Goal: Information Seeking & Learning: Learn about a topic

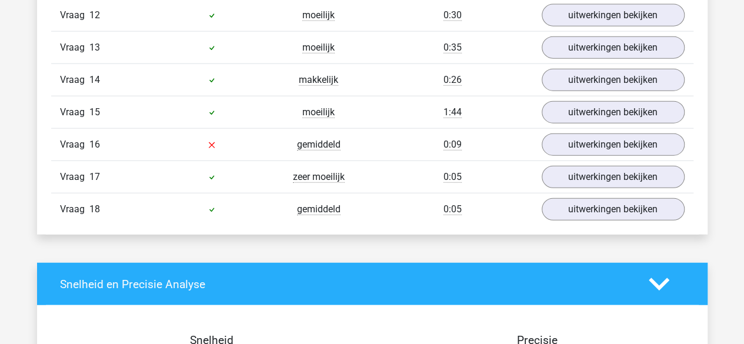
scroll to position [1371, 0]
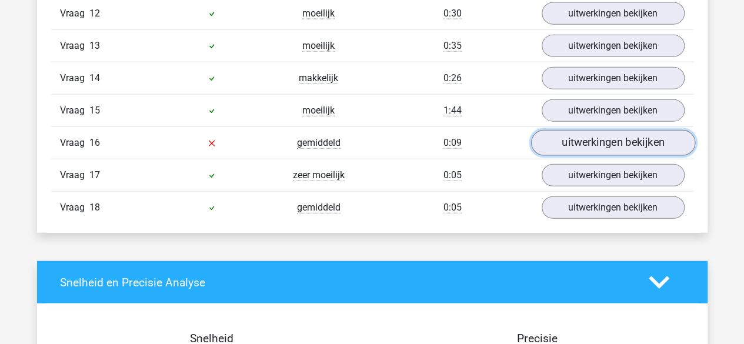
click at [573, 137] on link "uitwerkingen bekijken" at bounding box center [612, 143] width 164 height 26
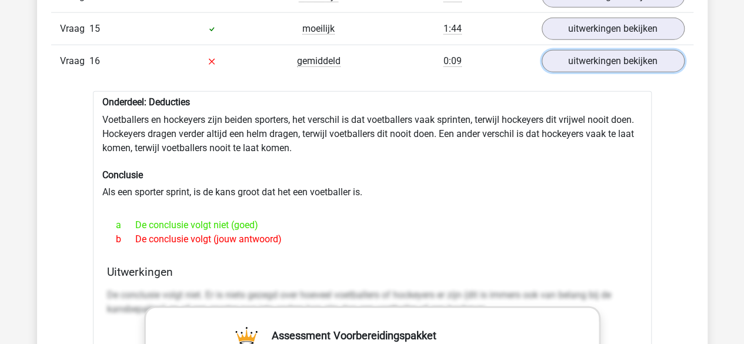
scroll to position [1470, 0]
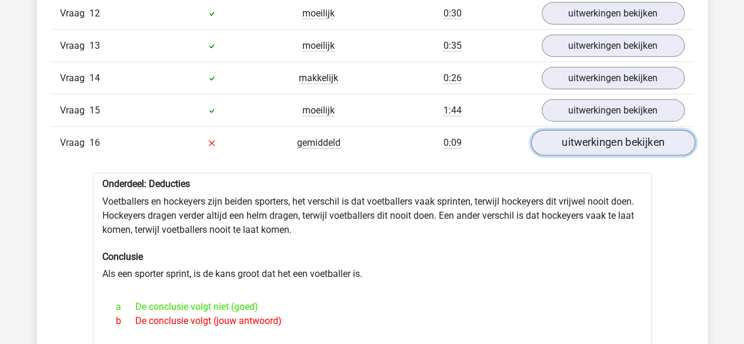
click at [578, 135] on link "uitwerkingen bekijken" at bounding box center [612, 143] width 164 height 26
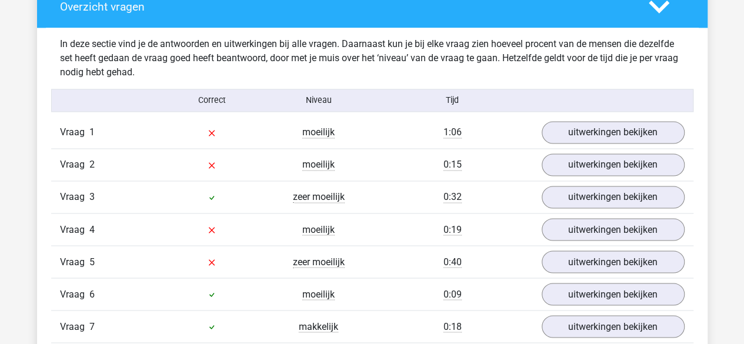
scroll to position [882, 0]
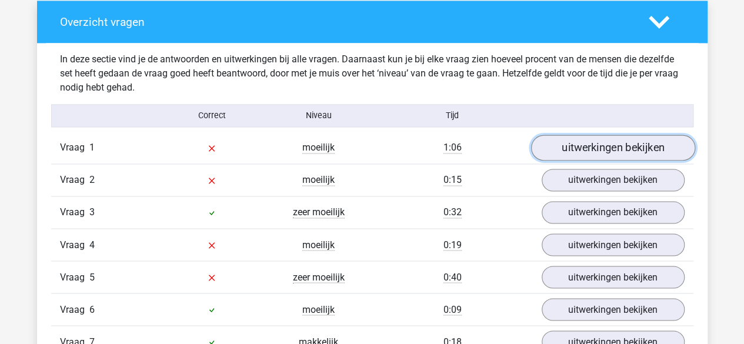
click at [591, 142] on link "uitwerkingen bekijken" at bounding box center [612, 148] width 164 height 26
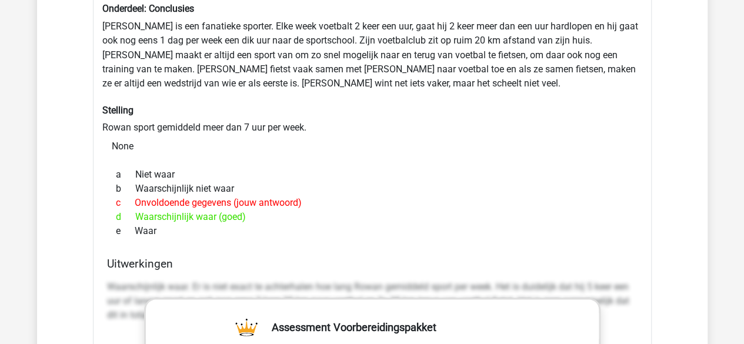
scroll to position [1077, 0]
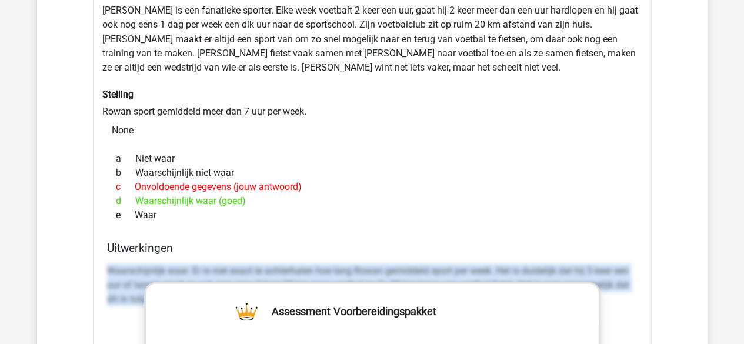
drag, startPoint x: 100, startPoint y: 265, endPoint x: 660, endPoint y: 319, distance: 562.2
copy p "Waarschijnlijk waar. Er is niet exact te achterhalen hoe lang Rowan gemiddeld s…"
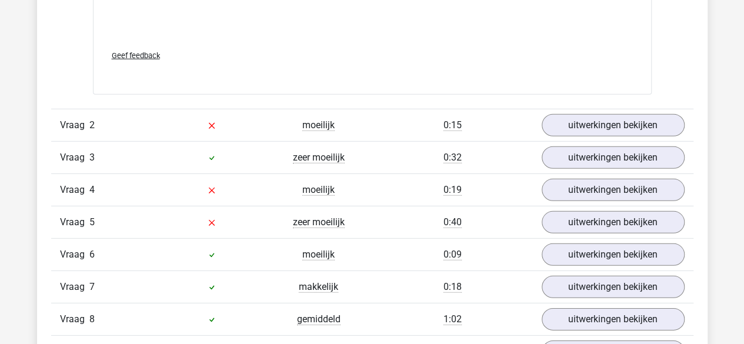
scroll to position [1665, 0]
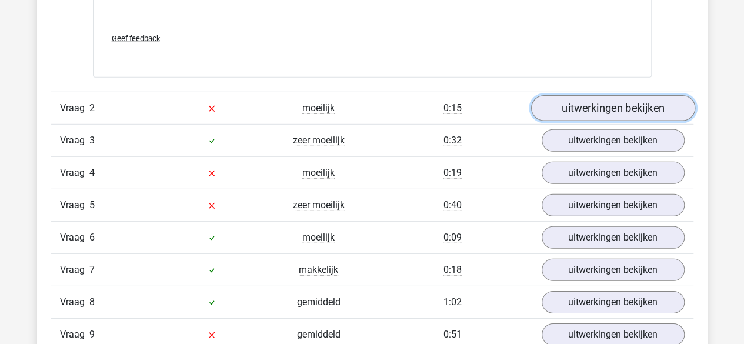
click at [582, 103] on link "uitwerkingen bekijken" at bounding box center [612, 108] width 164 height 26
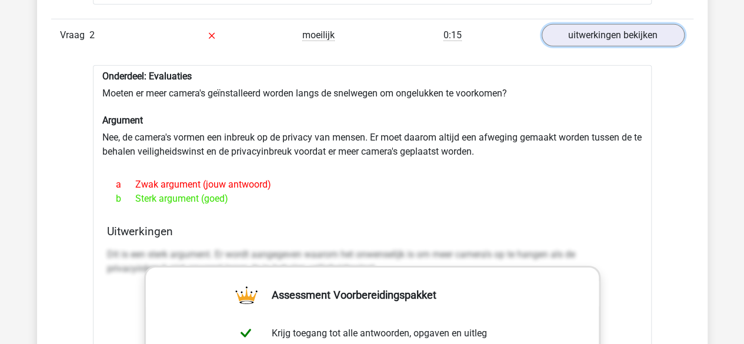
scroll to position [1763, 0]
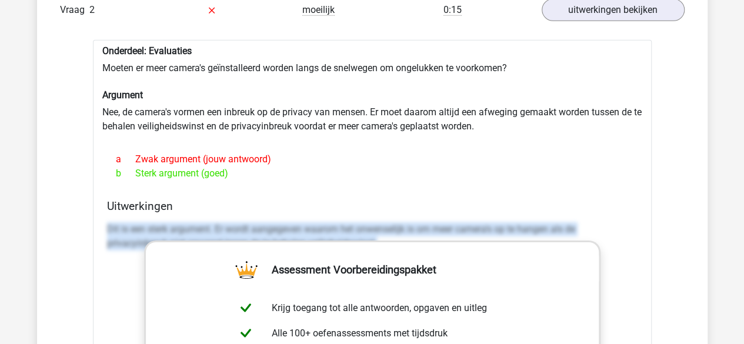
drag, startPoint x: 96, startPoint y: 220, endPoint x: 661, endPoint y: 267, distance: 566.9
click at [664, 267] on div "Vraag 1 moeilijk 1:06 uitwerkingen bekijken Onderdeel: Conclusies Rowan is een …" at bounding box center [372, 203] width 624 height 1906
copy p "Dit is een sterk argument. Er wordt aangegeven waarom het onwenselijk is om mee…"
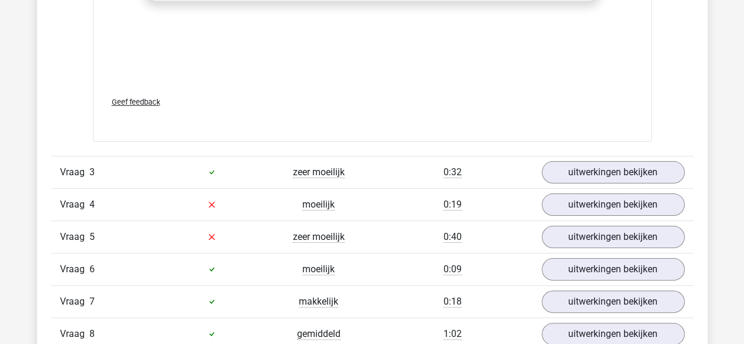
scroll to position [2253, 0]
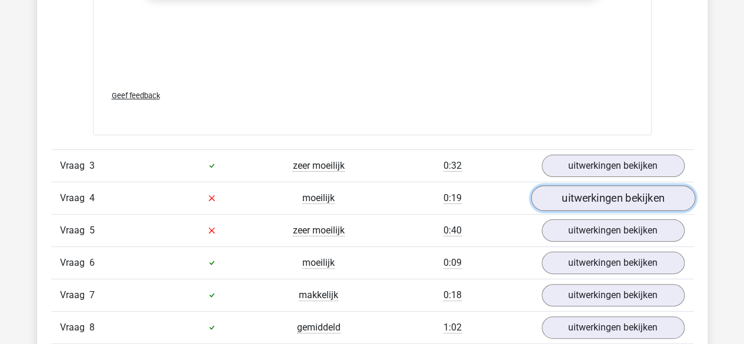
click at [588, 202] on link "uitwerkingen bekijken" at bounding box center [612, 198] width 164 height 26
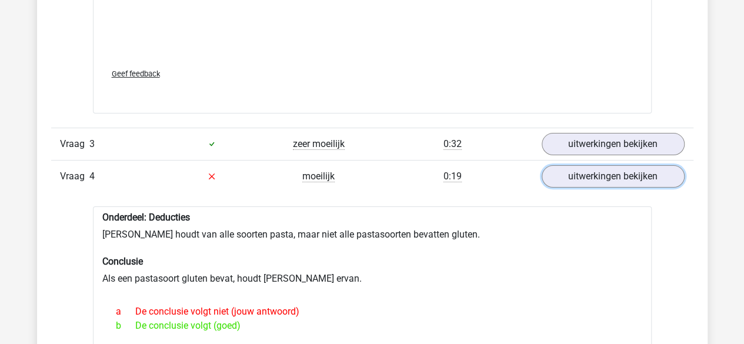
scroll to position [2449, 0]
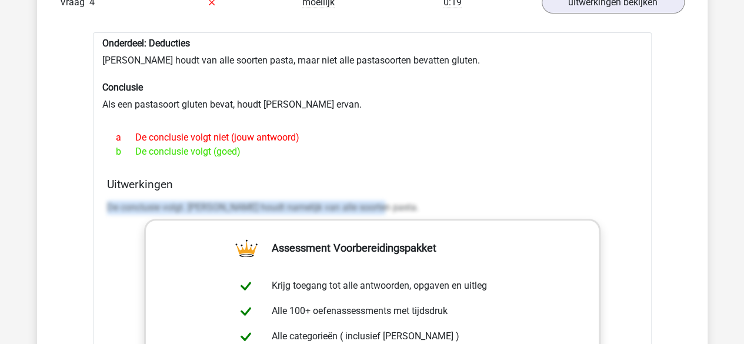
drag, startPoint x: 92, startPoint y: 198, endPoint x: 493, endPoint y: 198, distance: 400.9
click at [493, 202] on div "Onderdeel: Deducties Sofia houdt van alle soorten pasta, maar niet alle pastaso…" at bounding box center [372, 317] width 558 height 571
copy p "De conclusie volgt. Sofia houdt namelijk van alle soorten pasta."
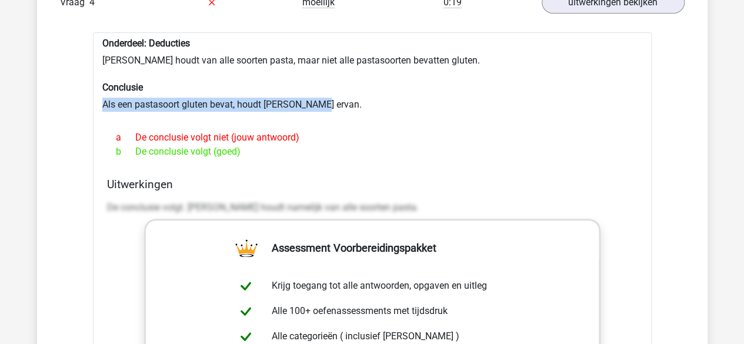
drag, startPoint x: 102, startPoint y: 104, endPoint x: 337, endPoint y: 101, distance: 234.6
click at [337, 101] on div "Onderdeel: Deducties Sofia houdt van alle soorten pasta, maar niet alle pastaso…" at bounding box center [372, 317] width 558 height 571
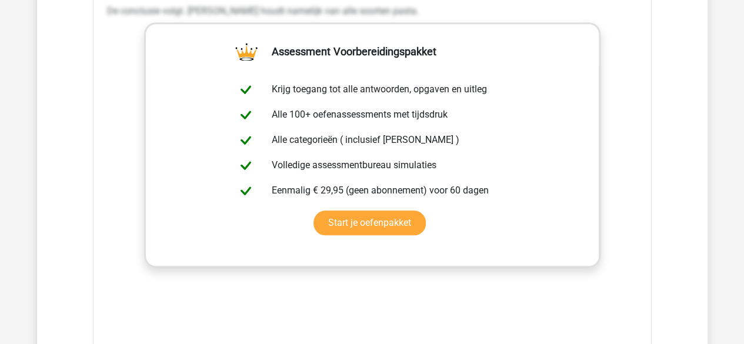
scroll to position [2939, 0]
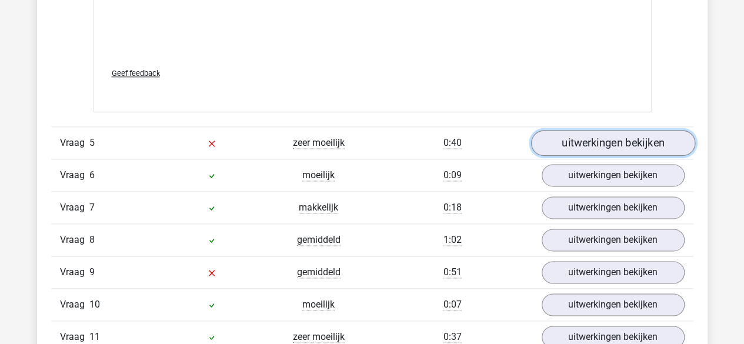
click at [633, 135] on link "uitwerkingen bekijken" at bounding box center [612, 143] width 164 height 26
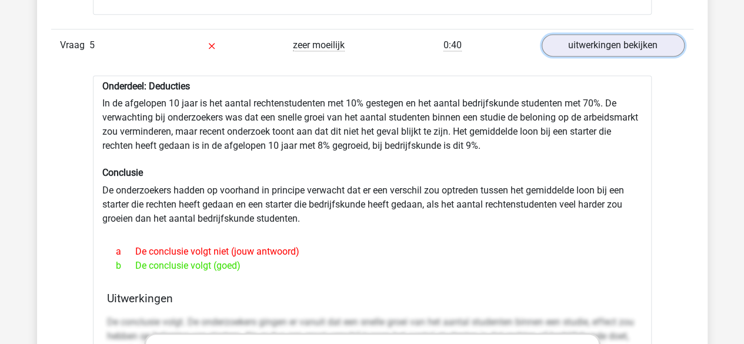
scroll to position [3233, 0]
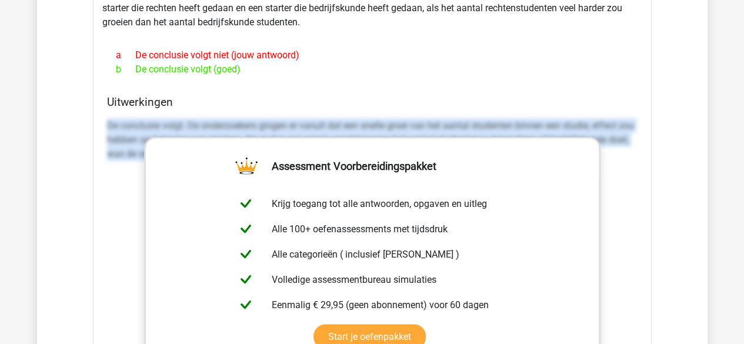
drag, startPoint x: 107, startPoint y: 119, endPoint x: 651, endPoint y: 221, distance: 553.7
copy p "De conclusie volgt. De onderzoekers gingen er vanuit dat een snelle groei van h…"
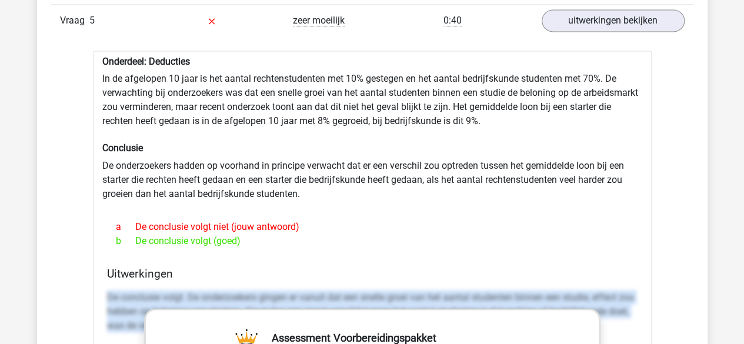
scroll to position [3037, 0]
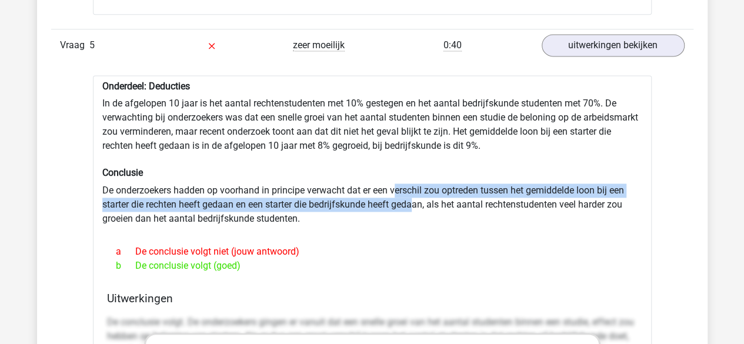
drag, startPoint x: 396, startPoint y: 186, endPoint x: 417, endPoint y: 205, distance: 28.3
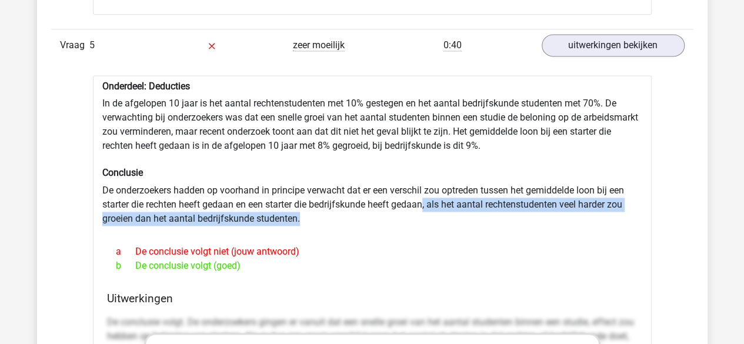
drag, startPoint x: 424, startPoint y: 200, endPoint x: 236, endPoint y: 222, distance: 189.3
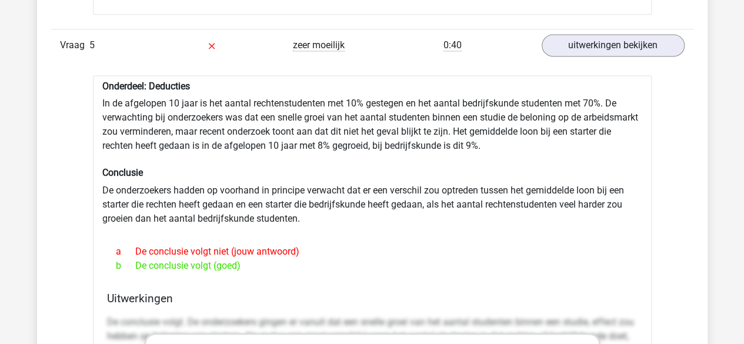
drag, startPoint x: 138, startPoint y: 182, endPoint x: 348, endPoint y: 226, distance: 215.1
click at [353, 226] on div at bounding box center [372, 230] width 540 height 9
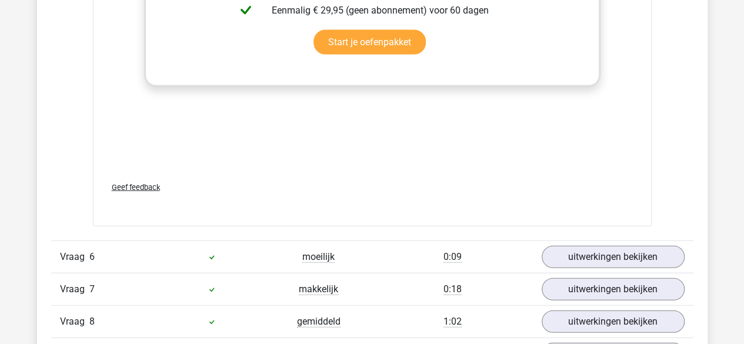
scroll to position [3821, 0]
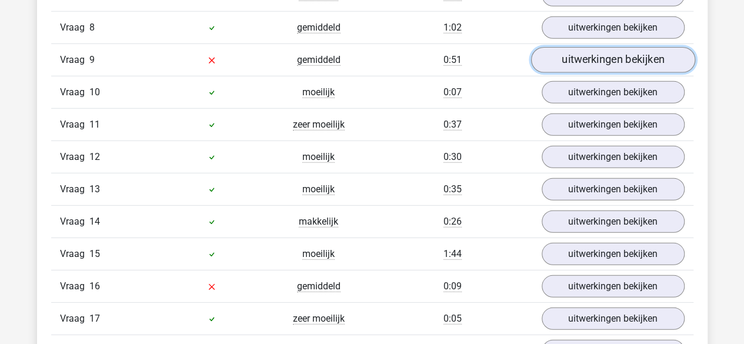
click at [578, 48] on link "uitwerkingen bekijken" at bounding box center [612, 60] width 164 height 26
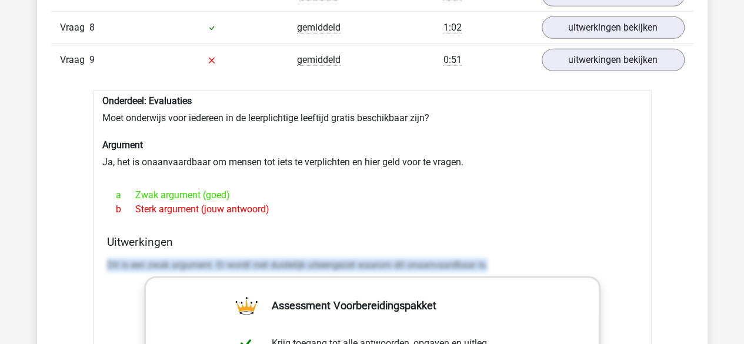
drag, startPoint x: 75, startPoint y: 261, endPoint x: 630, endPoint y: 263, distance: 554.9
copy p "Dit is een zwak argument. Er wordt niet duidelijk uiteengezet waarom dit onaanv…"
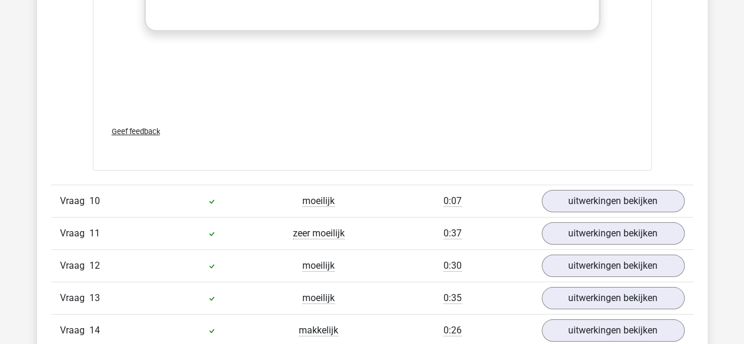
scroll to position [4506, 0]
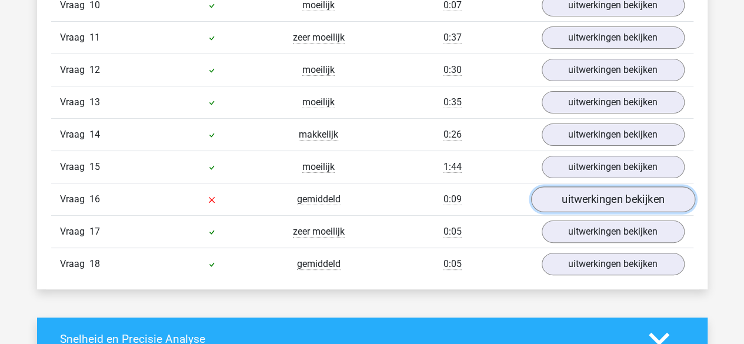
click at [571, 187] on link "uitwerkingen bekijken" at bounding box center [612, 200] width 164 height 26
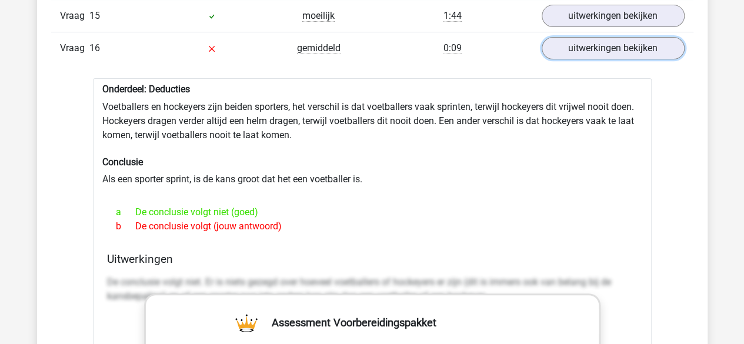
scroll to position [4703, 0]
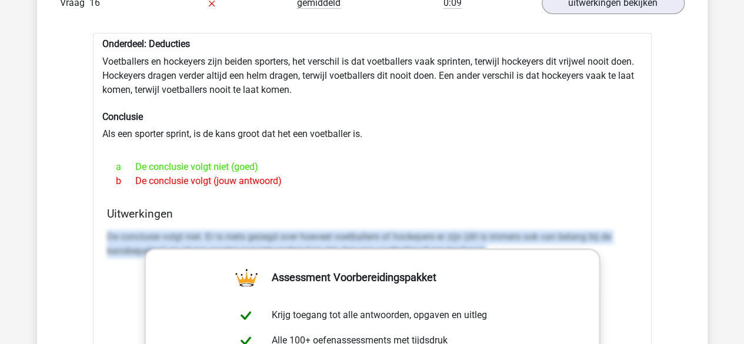
drag, startPoint x: 95, startPoint y: 222, endPoint x: 627, endPoint y: 300, distance: 537.1
click at [627, 300] on div "Onderdeel: Deducties Voetballers en hockeyers zijn beiden sporters, het verschi…" at bounding box center [372, 332] width 558 height 599
copy p "De conclusie volgt niet. Er is niets gezegd over hoeveel voetballers of hockeye…"
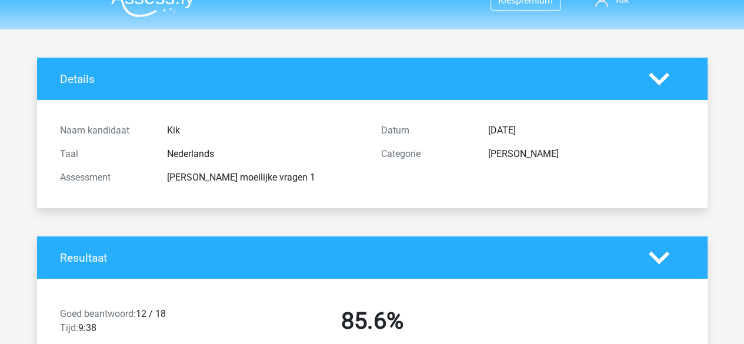
scroll to position [0, 0]
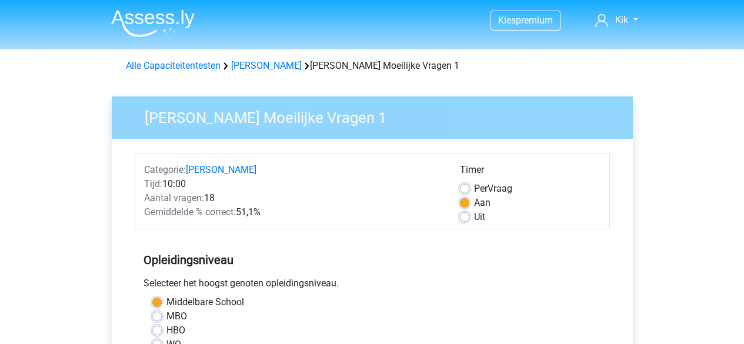
scroll to position [490, 0]
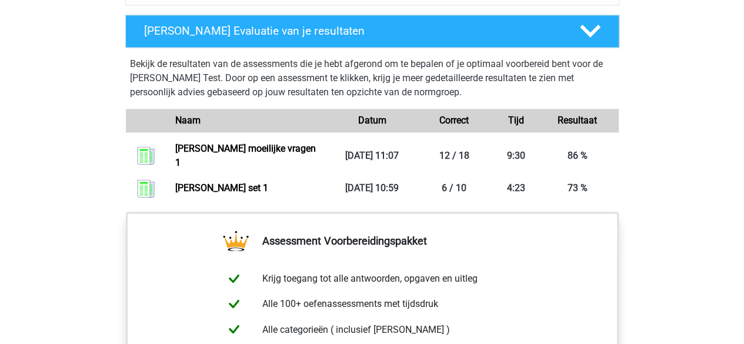
scroll to position [652, 0]
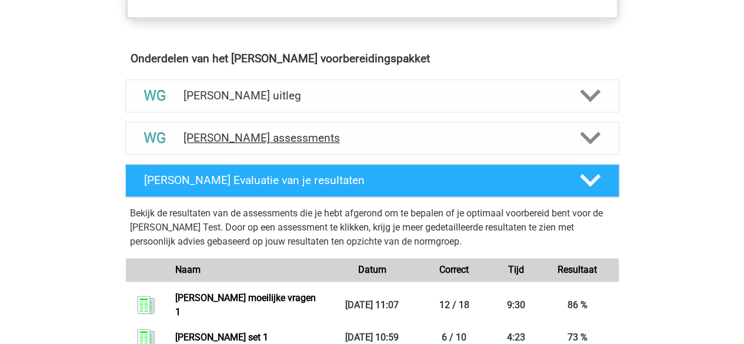
click at [246, 132] on h4 "Watson Glaser assessments" at bounding box center [371, 138] width 377 height 14
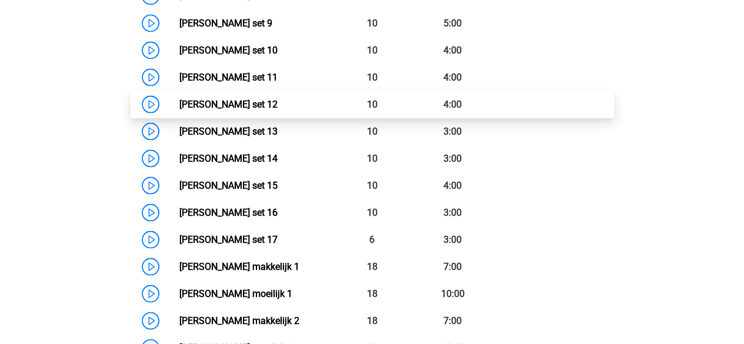
scroll to position [1240, 0]
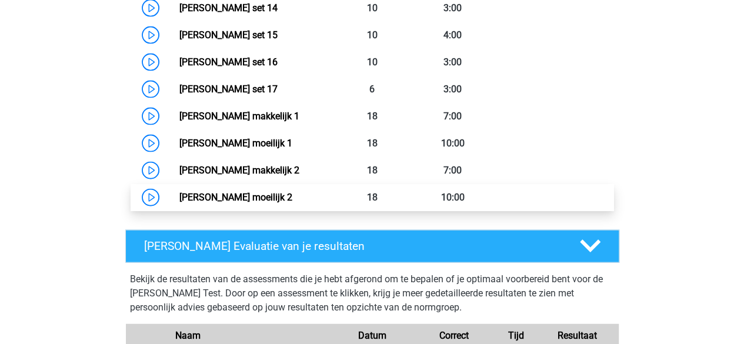
click at [263, 200] on link "Watson Glaser moeilijk 2" at bounding box center [235, 197] width 113 height 11
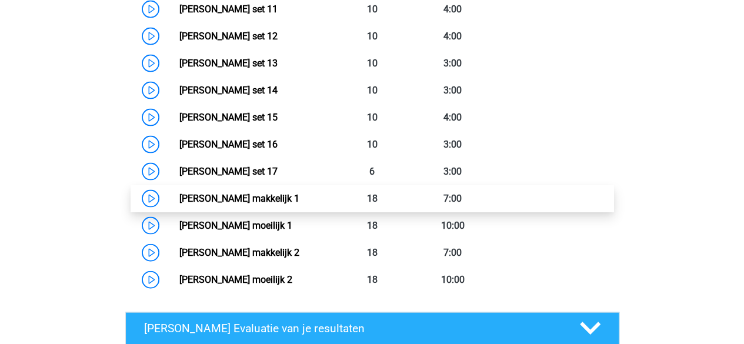
scroll to position [1142, 0]
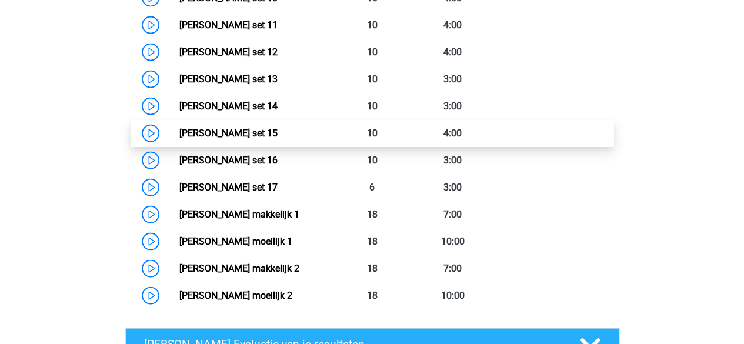
click at [277, 128] on link "Watson Glaser set 15" at bounding box center [228, 133] width 98 height 11
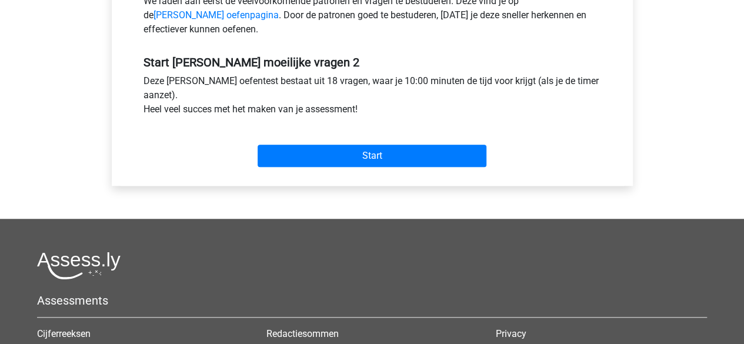
scroll to position [388, 0]
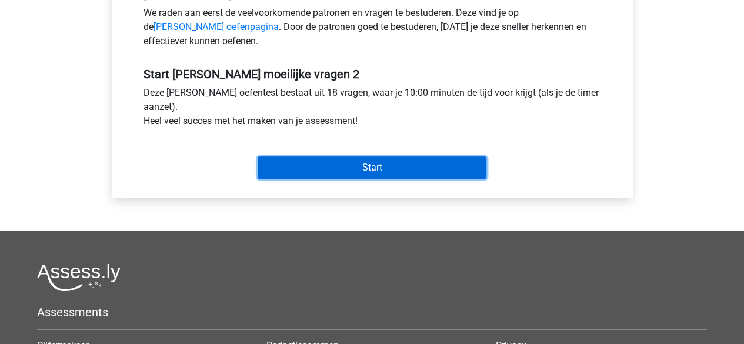
click at [387, 168] on input "Start" at bounding box center [371, 167] width 229 height 22
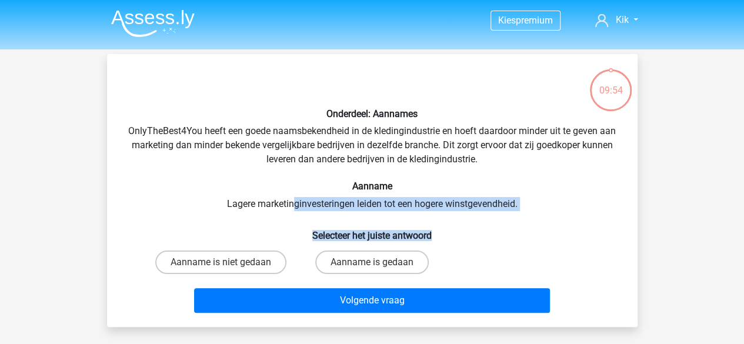
drag, startPoint x: 296, startPoint y: 203, endPoint x: 536, endPoint y: 206, distance: 239.3
click at [540, 213] on div "Onderdeel: Aannames OnlyTheBest4You heeft een goede naamsbekendheid in de kledi…" at bounding box center [372, 190] width 521 height 254
click at [513, 201] on div "Onderdeel: Aannames OnlyTheBest4You heeft een goede naamsbekendheid in de kledi…" at bounding box center [372, 190] width 521 height 254
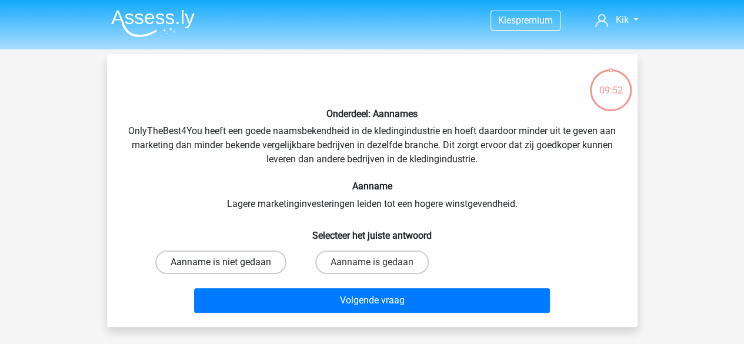
click at [246, 264] on label "Aanname is niet gedaan" at bounding box center [220, 262] width 131 height 24
click at [228, 264] on input "Aanname is niet gedaan" at bounding box center [224, 266] width 8 height 8
radio input "true"
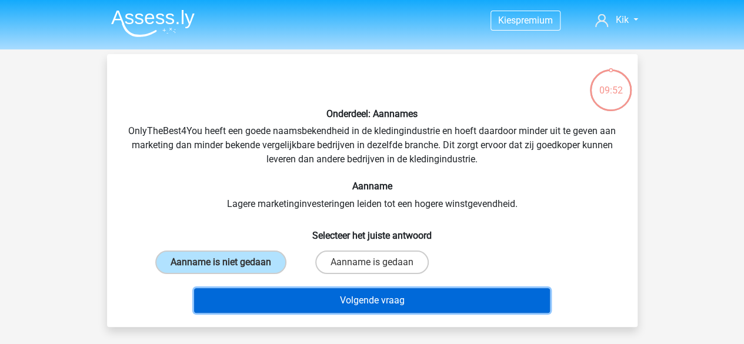
click at [317, 299] on button "Volgende vraag" at bounding box center [372, 300] width 356 height 25
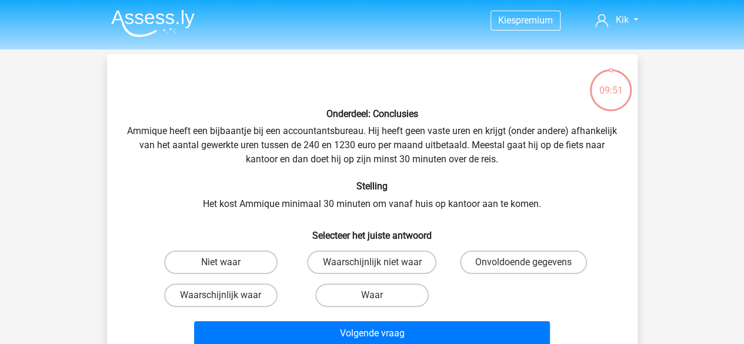
scroll to position [54, 0]
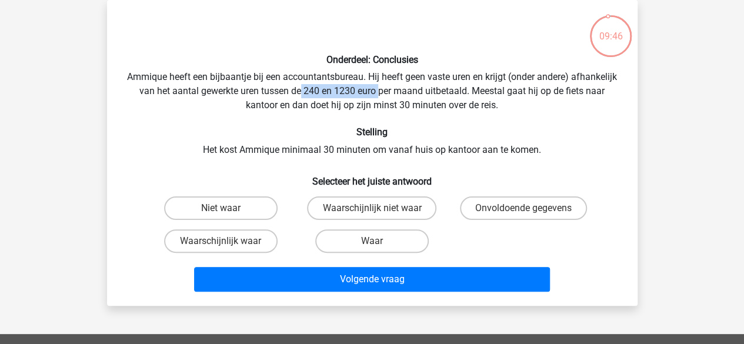
drag, startPoint x: 345, startPoint y: 93, endPoint x: 434, endPoint y: 92, distance: 88.8
click at [433, 92] on div "Onderdeel: Conclusies Ammique heeft een bijbaantje bij een accountantsbureau. H…" at bounding box center [372, 152] width 521 height 287
click at [436, 91] on div "Onderdeel: Conclusies Ammique heeft een bijbaantje bij een accountantsbureau. H…" at bounding box center [372, 152] width 521 height 287
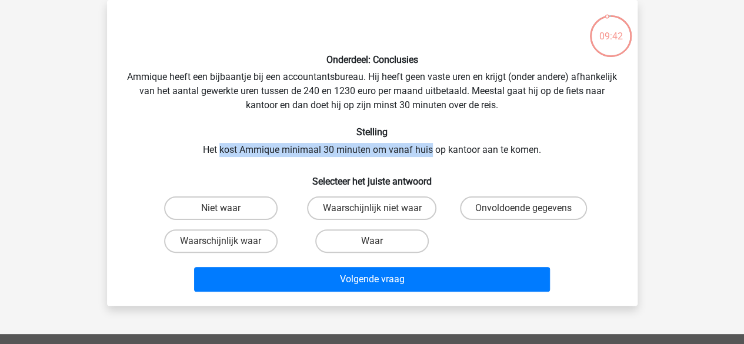
drag, startPoint x: 272, startPoint y: 148, endPoint x: 434, endPoint y: 145, distance: 162.3
click at [433, 145] on div "Onderdeel: Conclusies Ammique heeft een bijbaantje bij een accountantsbureau. H…" at bounding box center [372, 152] width 521 height 287
click at [435, 145] on div "Onderdeel: Conclusies Ammique heeft een bijbaantje bij een accountantsbureau. H…" at bounding box center [372, 152] width 521 height 287
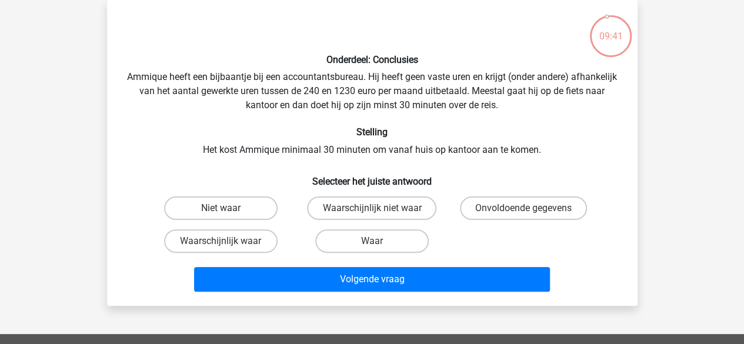
click at [467, 145] on div "Onderdeel: Conclusies Ammique heeft een bijbaantje bij een accountantsbureau. H…" at bounding box center [372, 152] width 521 height 287
drag, startPoint x: 507, startPoint y: 220, endPoint x: 500, endPoint y: 216, distance: 7.9
click at [506, 219] on div "Onvoldoende gegevens" at bounding box center [522, 208] width 151 height 33
click at [497, 205] on label "Onvoldoende gegevens" at bounding box center [523, 208] width 127 height 24
click at [523, 208] on input "Onvoldoende gegevens" at bounding box center [527, 212] width 8 height 8
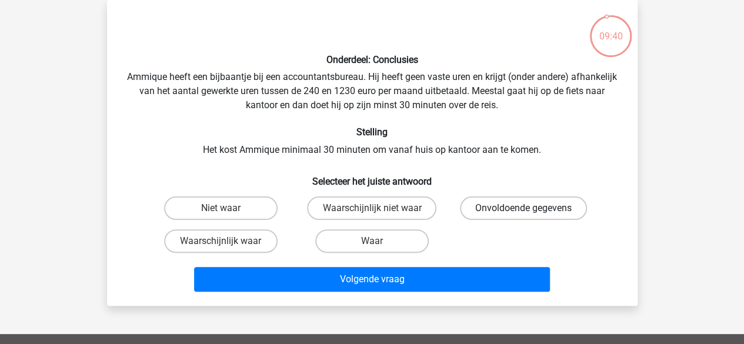
radio input "true"
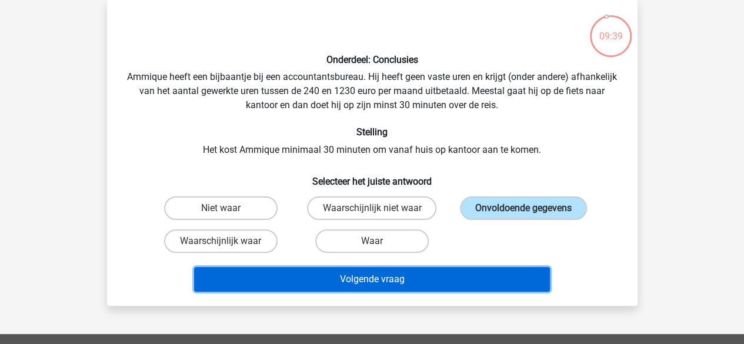
click at [455, 285] on button "Volgende vraag" at bounding box center [372, 279] width 356 height 25
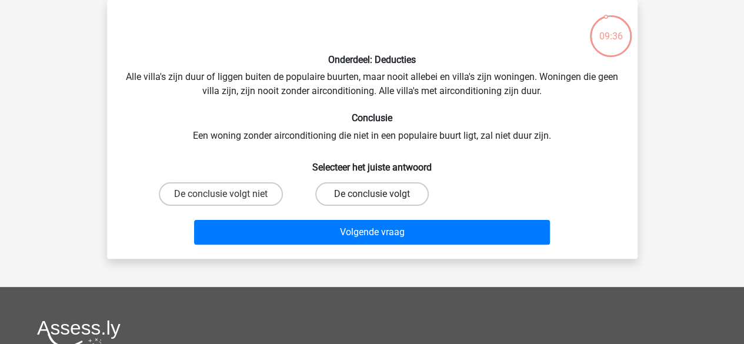
click at [381, 195] on label "De conclusie volgt" at bounding box center [371, 194] width 113 height 24
click at [379, 195] on input "De conclusie volgt" at bounding box center [376, 198] width 8 height 8
radio input "true"
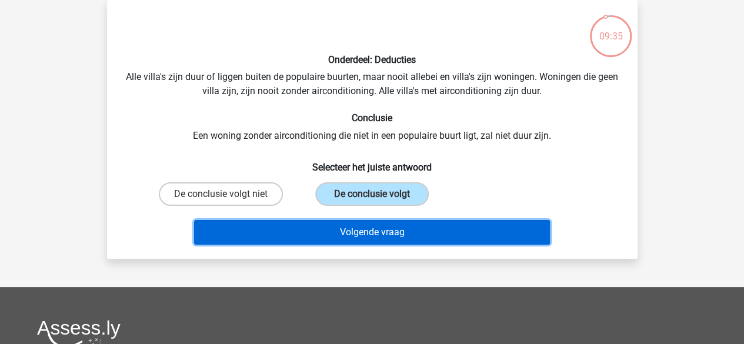
click at [387, 236] on button "Volgende vraag" at bounding box center [372, 232] width 356 height 25
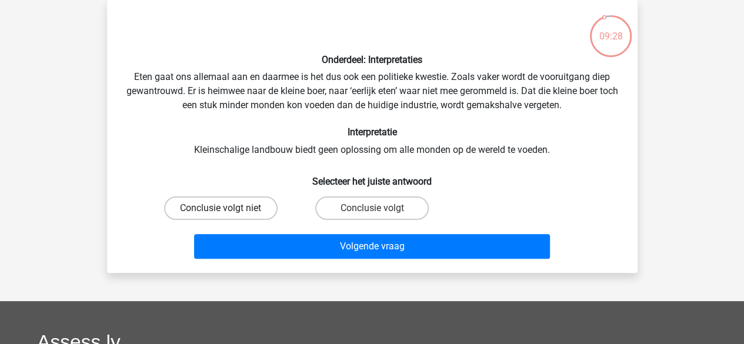
click at [246, 205] on label "Conclusie volgt niet" at bounding box center [220, 208] width 113 height 24
click at [228, 208] on input "Conclusie volgt niet" at bounding box center [224, 212] width 8 height 8
radio input "true"
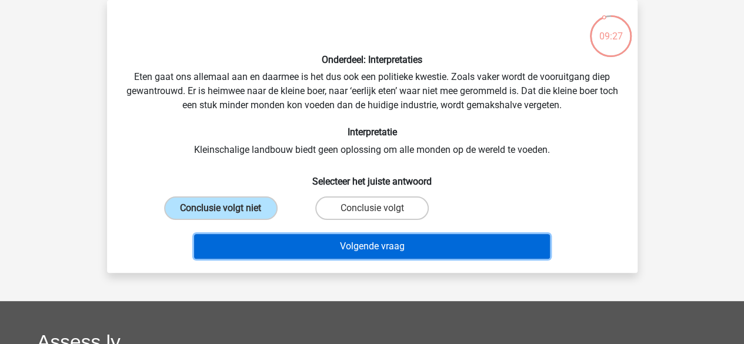
click at [300, 244] on button "Volgende vraag" at bounding box center [372, 246] width 356 height 25
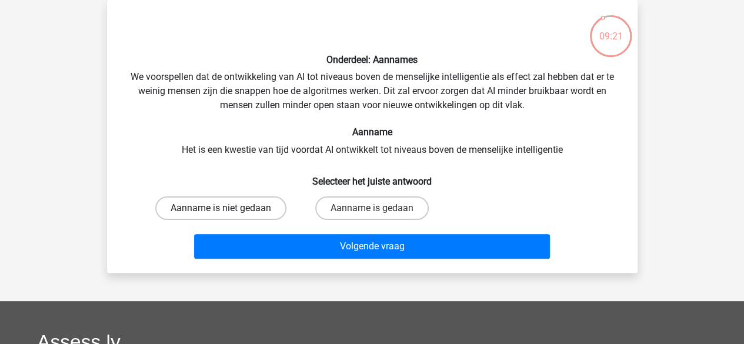
click at [232, 206] on label "Aanname is niet gedaan" at bounding box center [220, 208] width 131 height 24
click at [228, 208] on input "Aanname is niet gedaan" at bounding box center [224, 212] width 8 height 8
radio input "true"
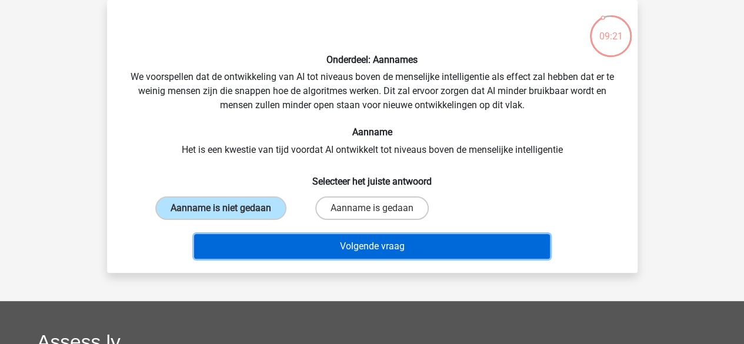
click at [301, 246] on button "Volgende vraag" at bounding box center [372, 246] width 356 height 25
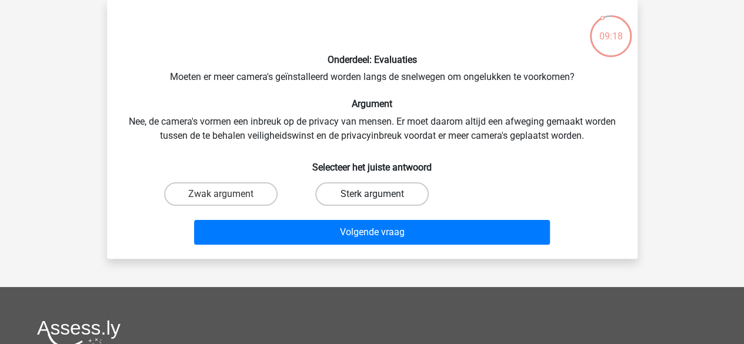
click at [359, 196] on label "Sterk argument" at bounding box center [371, 194] width 113 height 24
click at [372, 196] on input "Sterk argument" at bounding box center [376, 198] width 8 height 8
radio input "true"
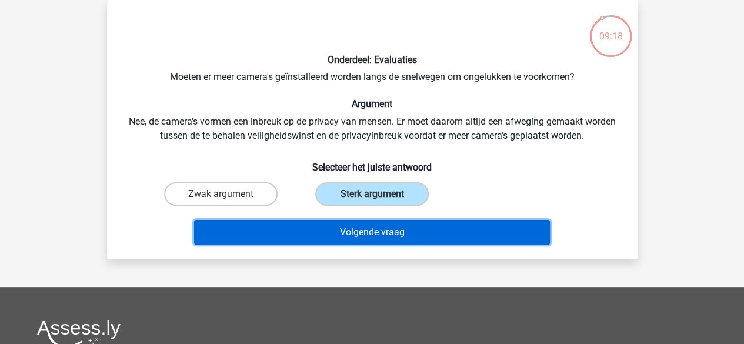
click at [353, 237] on button "Volgende vraag" at bounding box center [372, 232] width 356 height 25
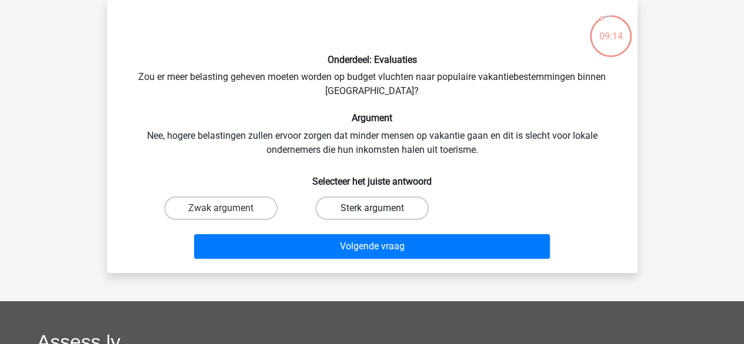
click at [381, 212] on label "Sterk argument" at bounding box center [371, 208] width 113 height 24
click at [379, 212] on input "Sterk argument" at bounding box center [376, 212] width 8 height 8
radio input "true"
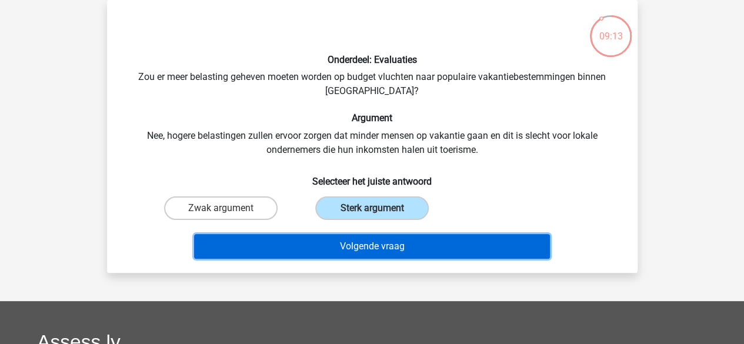
click at [385, 243] on button "Volgende vraag" at bounding box center [372, 246] width 356 height 25
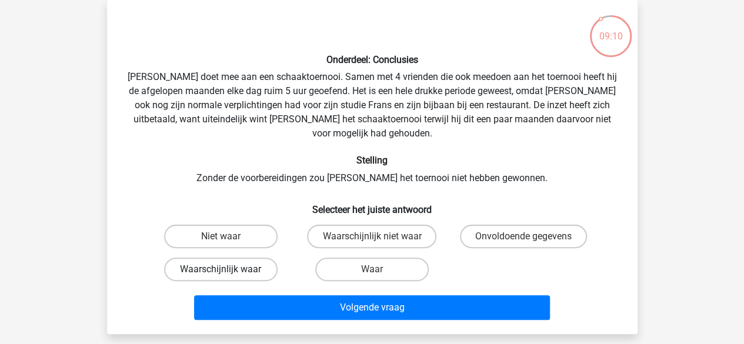
click at [244, 257] on label "Waarschijnlijk waar" at bounding box center [220, 269] width 113 height 24
click at [228, 269] on input "Waarschijnlijk waar" at bounding box center [224, 273] width 8 height 8
radio input "true"
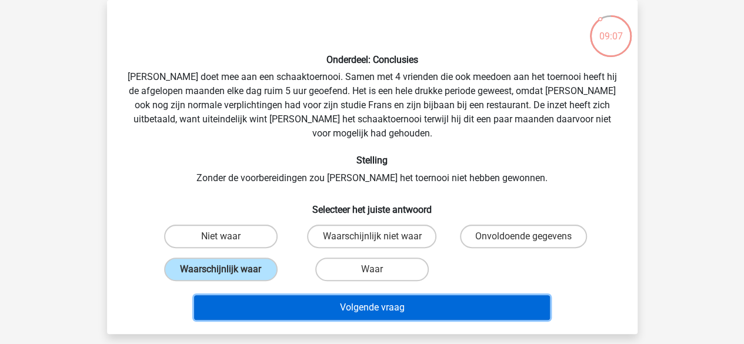
click at [335, 299] on button "Volgende vraag" at bounding box center [372, 307] width 356 height 25
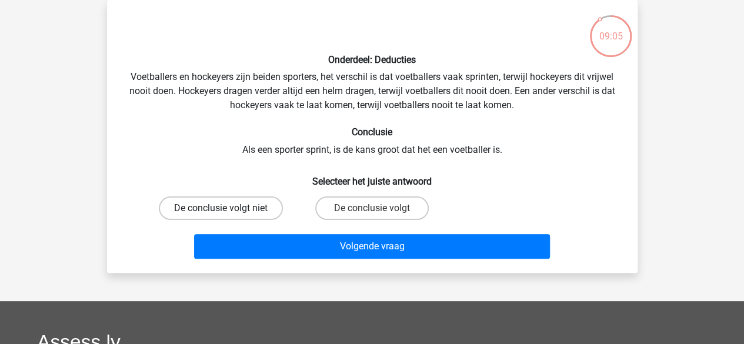
click at [228, 203] on label "De conclusie volgt niet" at bounding box center [221, 208] width 124 height 24
click at [228, 208] on input "De conclusie volgt niet" at bounding box center [224, 212] width 8 height 8
radio input "true"
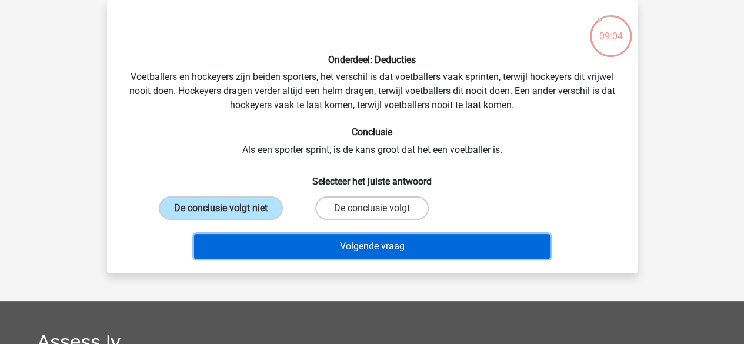
click at [321, 245] on button "Volgende vraag" at bounding box center [372, 246] width 356 height 25
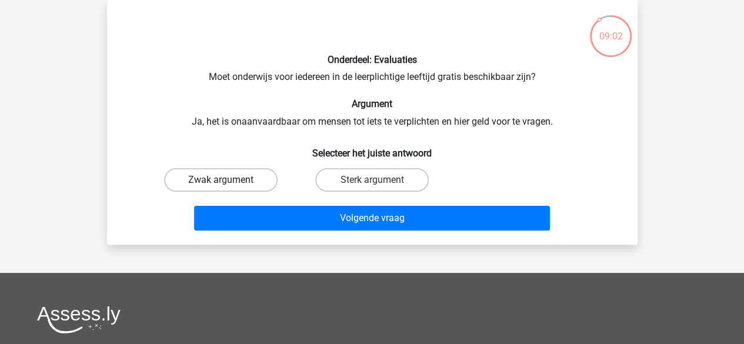
click at [229, 182] on label "Zwak argument" at bounding box center [220, 180] width 113 height 24
click at [228, 182] on input "Zwak argument" at bounding box center [224, 184] width 8 height 8
radio input "true"
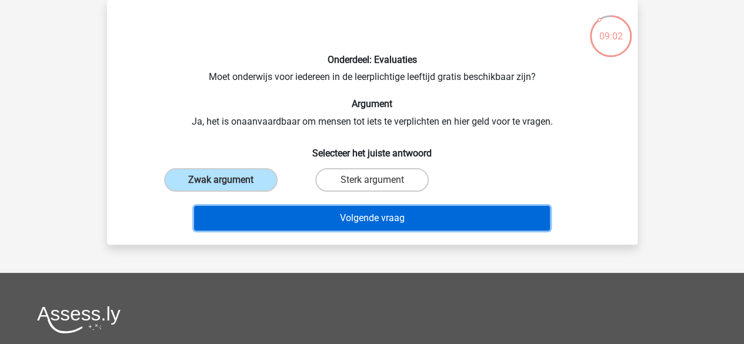
click at [309, 225] on button "Volgende vraag" at bounding box center [372, 218] width 356 height 25
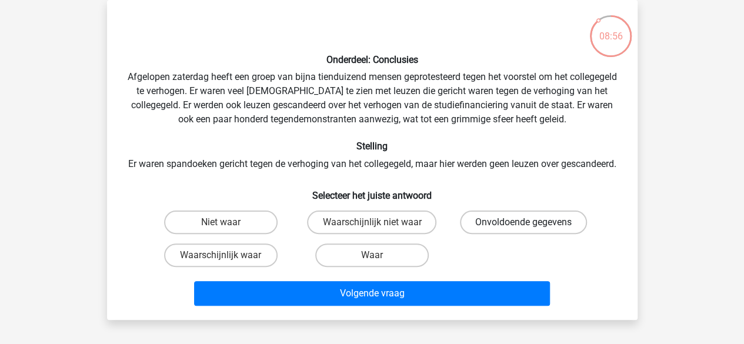
click at [508, 232] on label "Onvoldoende gegevens" at bounding box center [523, 222] width 127 height 24
click at [523, 230] on input "Onvoldoende gegevens" at bounding box center [527, 226] width 8 height 8
radio input "true"
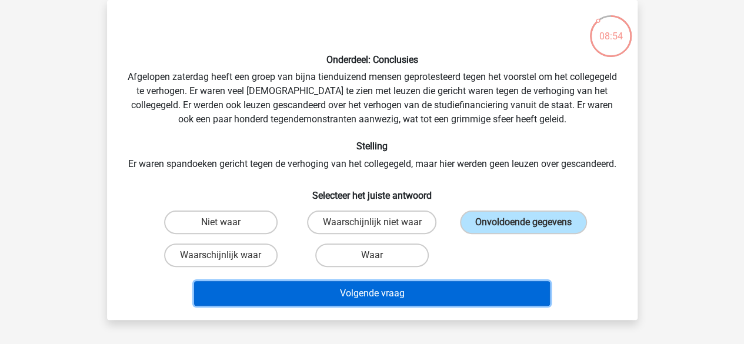
click at [427, 306] on button "Volgende vraag" at bounding box center [372, 293] width 356 height 25
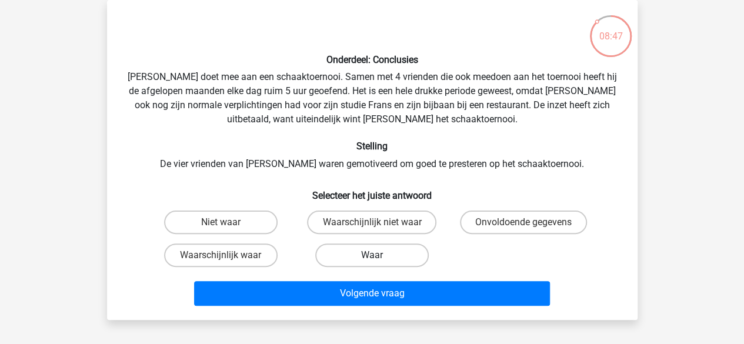
click at [390, 256] on label "Waar" at bounding box center [371, 255] width 113 height 24
click at [379, 256] on input "Waar" at bounding box center [376, 259] width 8 height 8
radio input "true"
click at [256, 263] on label "Waarschijnlijk waar" at bounding box center [220, 255] width 113 height 24
click at [228, 263] on input "Waarschijnlijk waar" at bounding box center [224, 259] width 8 height 8
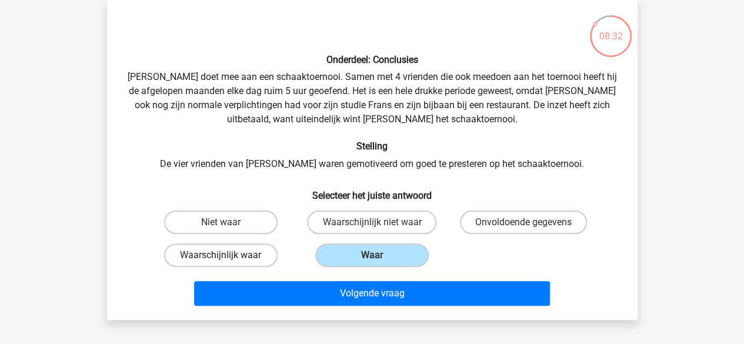
radio input "true"
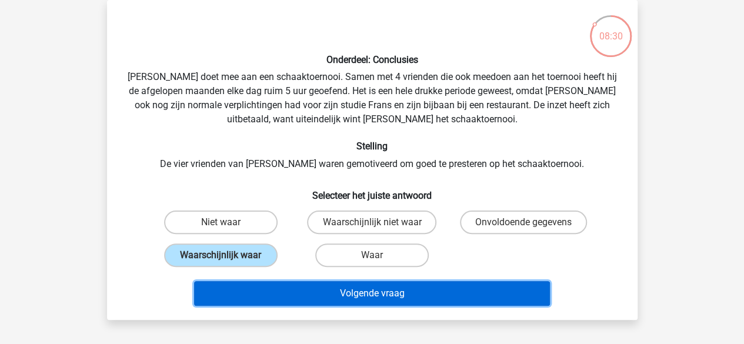
click at [337, 291] on button "Volgende vraag" at bounding box center [372, 293] width 356 height 25
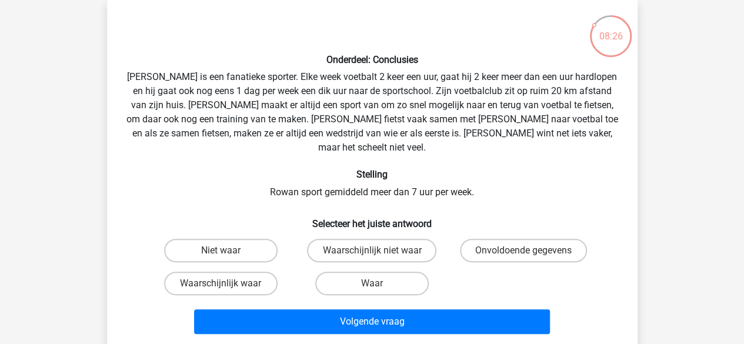
click at [226, 283] on input "Waarschijnlijk waar" at bounding box center [224, 287] width 8 height 8
radio input "true"
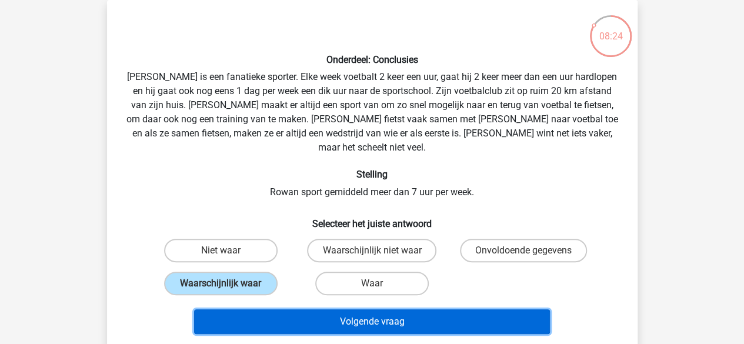
click at [332, 310] on button "Volgende vraag" at bounding box center [372, 321] width 356 height 25
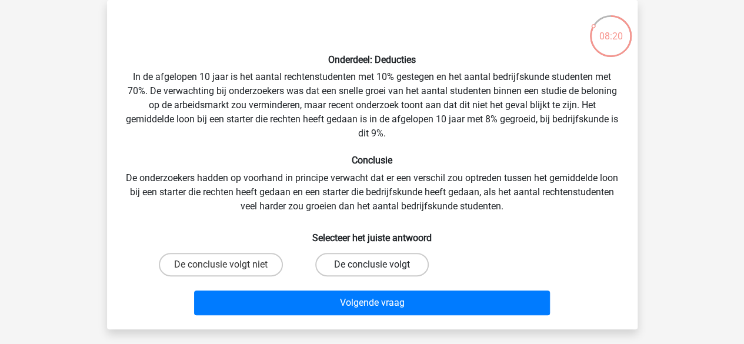
click at [370, 270] on label "De conclusie volgt" at bounding box center [371, 265] width 113 height 24
click at [372, 270] on input "De conclusie volgt" at bounding box center [376, 269] width 8 height 8
radio input "true"
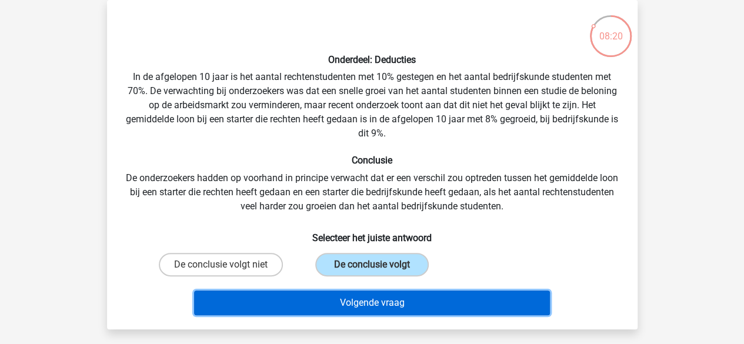
click at [369, 312] on button "Volgende vraag" at bounding box center [372, 302] width 356 height 25
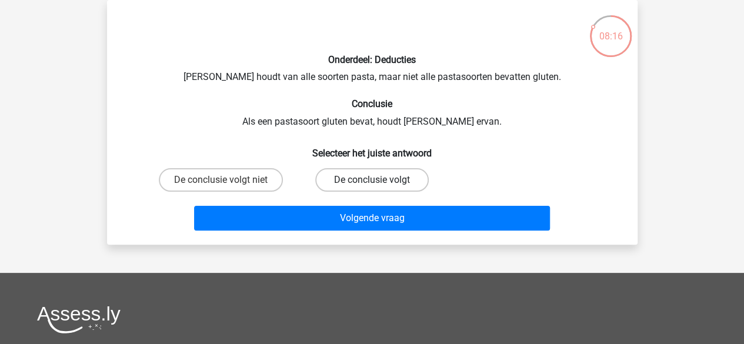
click at [396, 189] on label "De conclusie volgt" at bounding box center [371, 180] width 113 height 24
click at [379, 188] on input "De conclusie volgt" at bounding box center [376, 184] width 8 height 8
radio input "true"
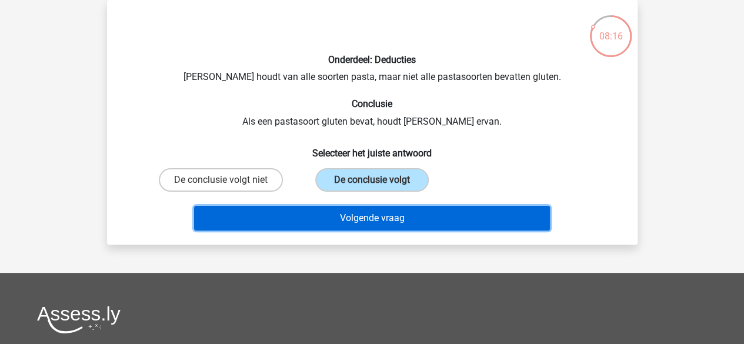
click at [400, 225] on button "Volgende vraag" at bounding box center [372, 218] width 356 height 25
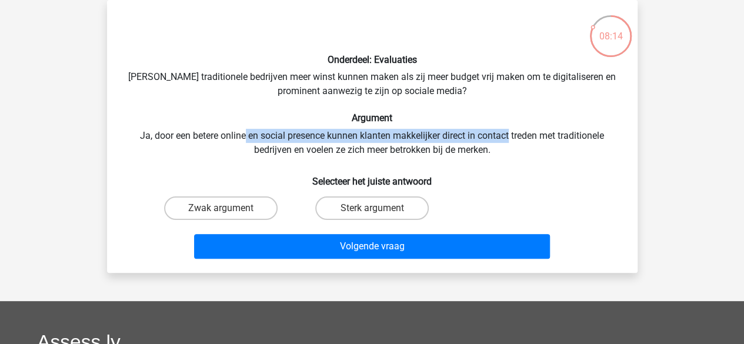
drag, startPoint x: 242, startPoint y: 137, endPoint x: 510, endPoint y: 133, distance: 268.7
click at [510, 133] on div "Onderdeel: Evaluaties Zouden traditionele bedrijven meer winst kunnen maken als…" at bounding box center [372, 136] width 521 height 254
click at [234, 211] on label "Zwak argument" at bounding box center [220, 208] width 113 height 24
click at [228, 211] on input "Zwak argument" at bounding box center [224, 212] width 8 height 8
radio input "true"
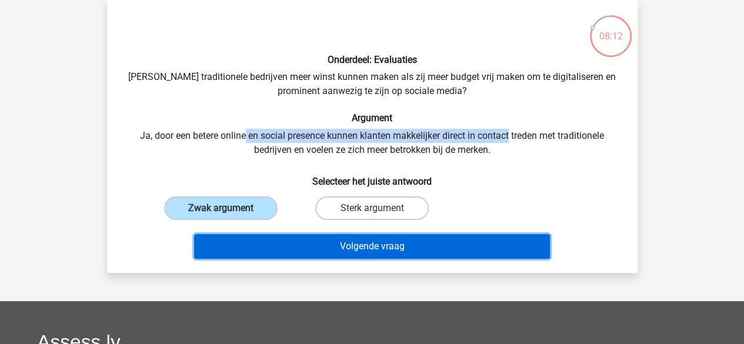
click at [337, 255] on button "Volgende vraag" at bounding box center [372, 246] width 356 height 25
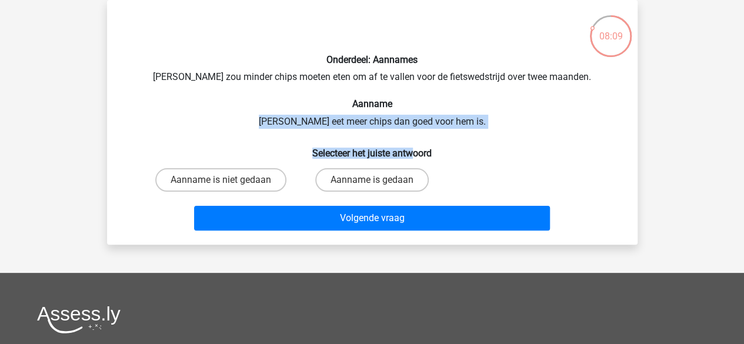
drag, startPoint x: 281, startPoint y: 121, endPoint x: 413, endPoint y: 129, distance: 132.6
click at [413, 129] on div "Onderdeel: Aannames Chris zou minder chips moeten eten om af te vallen voor de …" at bounding box center [372, 122] width 521 height 226
click at [270, 183] on label "Aanname is niet gedaan" at bounding box center [220, 180] width 131 height 24
click at [228, 183] on input "Aanname is niet gedaan" at bounding box center [224, 184] width 8 height 8
radio input "true"
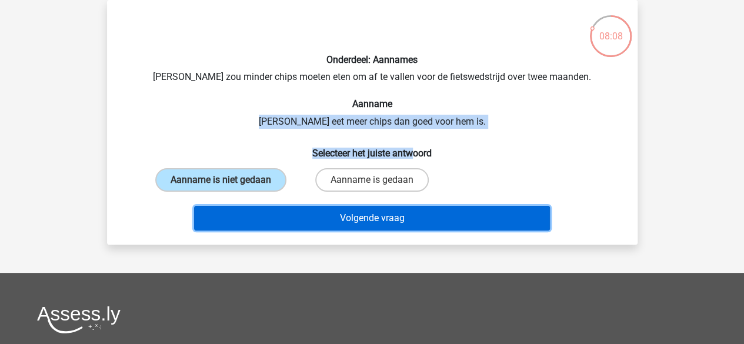
click at [309, 220] on button "Volgende vraag" at bounding box center [372, 218] width 356 height 25
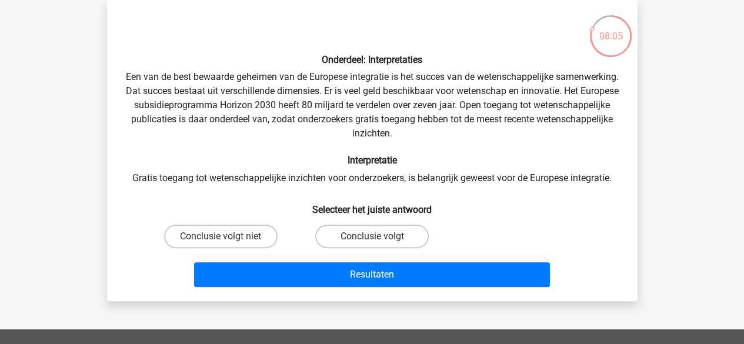
click at [225, 243] on input "Conclusie volgt niet" at bounding box center [224, 240] width 8 height 8
radio input "true"
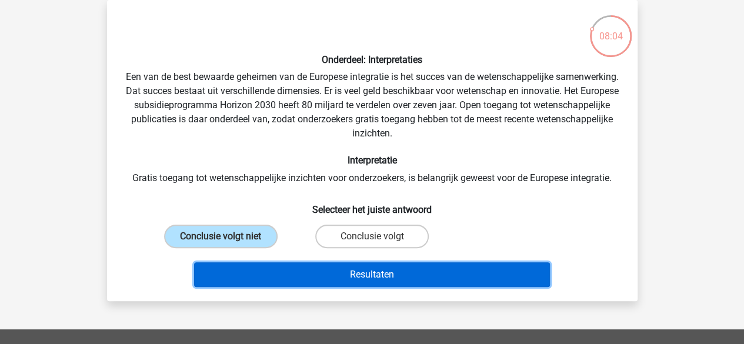
click at [296, 272] on button "Resultaten" at bounding box center [372, 274] width 356 height 25
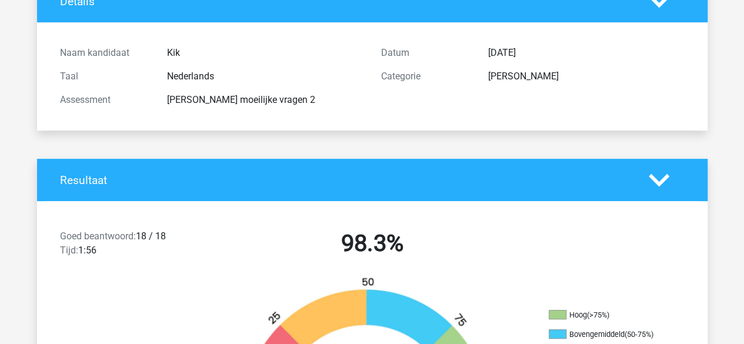
scroll to position [294, 0]
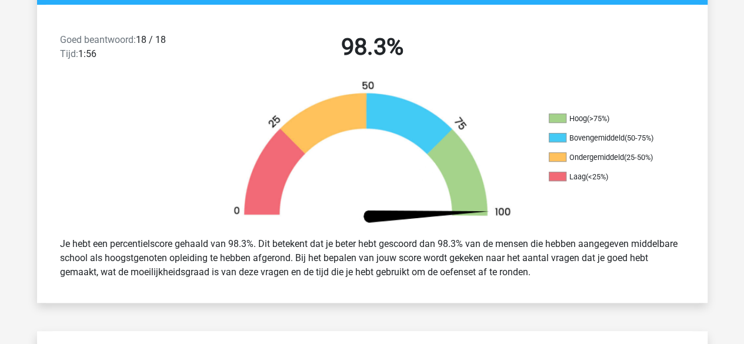
drag, startPoint x: 441, startPoint y: 41, endPoint x: 198, endPoint y: 69, distance: 244.5
click at [198, 69] on div "Goed beantwoord: 18 / 18 Tijd: 1:56 98.3%" at bounding box center [372, 49] width 670 height 61
click at [200, 87] on div at bounding box center [121, 154] width 168 height 148
drag, startPoint x: 189, startPoint y: 38, endPoint x: 15, endPoint y: 38, distance: 174.0
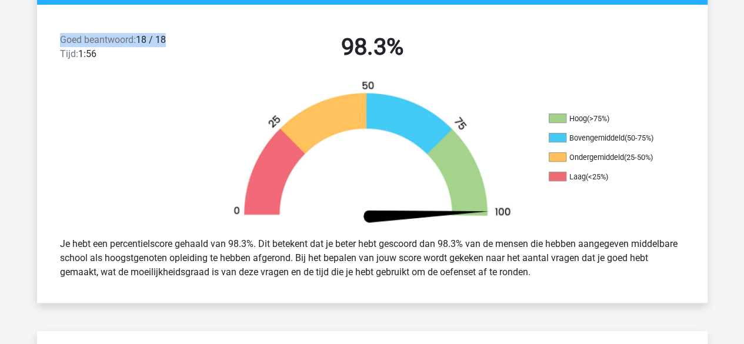
click at [234, 170] on img at bounding box center [371, 154] width 317 height 148
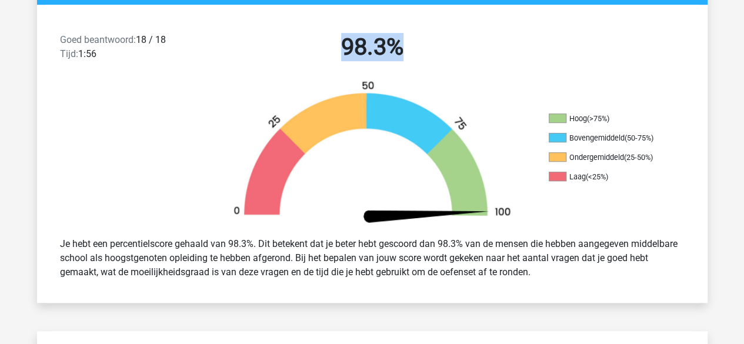
drag, startPoint x: 434, startPoint y: 47, endPoint x: 303, endPoint y: 52, distance: 130.6
click at [306, 49] on h2 "98.3%" at bounding box center [371, 47] width 303 height 28
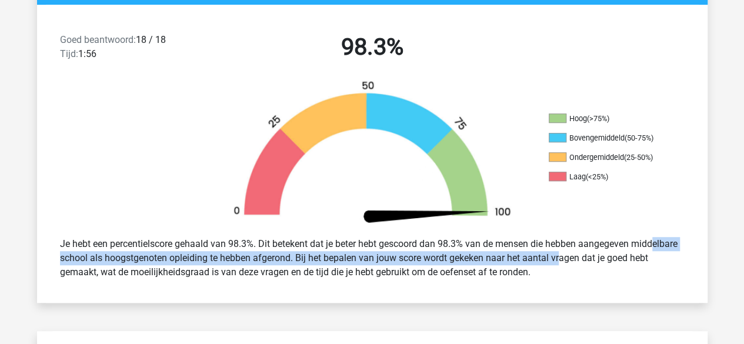
drag, startPoint x: 554, startPoint y: 253, endPoint x: 617, endPoint y: 239, distance: 64.9
click at [617, 239] on div "Je hebt een percentielscore gehaald van 98.3%. Dit betekent dat je beter hebt g…" at bounding box center [372, 258] width 642 height 52
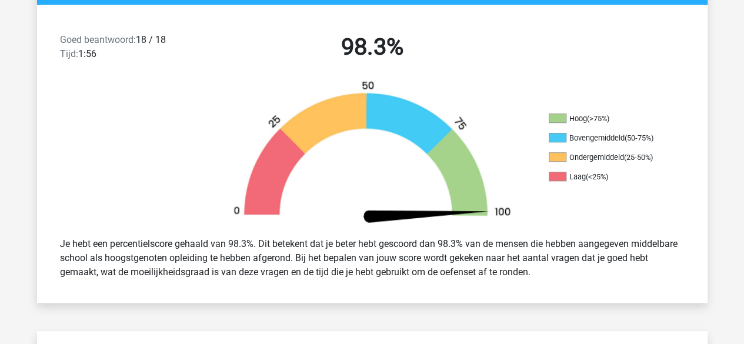
drag, startPoint x: 168, startPoint y: 268, endPoint x: 173, endPoint y: 265, distance: 6.9
click at [167, 268] on div "Je hebt een percentielscore gehaald van 98.3%. Dit betekent dat je beter hebt g…" at bounding box center [372, 258] width 642 height 52
click at [196, 255] on div "Je hebt een percentielscore gehaald van 98.3%. Dit betekent dat je beter hebt g…" at bounding box center [372, 258] width 642 height 52
click at [198, 255] on div "Je hebt een percentielscore gehaald van 98.3%. Dit betekent dat je beter hebt g…" at bounding box center [372, 258] width 642 height 52
click at [199, 253] on div "Je hebt een percentielscore gehaald van 98.3%. Dit betekent dat je beter hebt g…" at bounding box center [372, 258] width 642 height 52
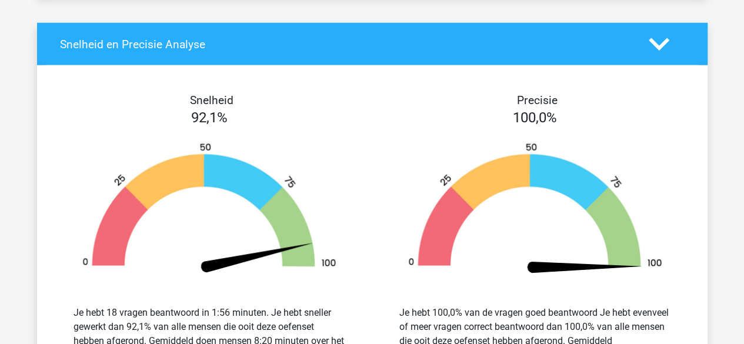
scroll to position [1665, 0]
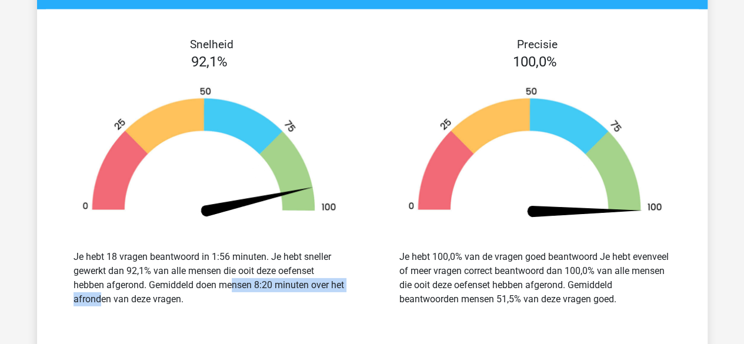
drag, startPoint x: 162, startPoint y: 273, endPoint x: 319, endPoint y: 270, distance: 156.4
click at [319, 270] on div "Je hebt 18 vragen beantwoord in 1:56 minuten. Je hebt sneller gewerkt dan 92,1%…" at bounding box center [209, 278] width 272 height 56
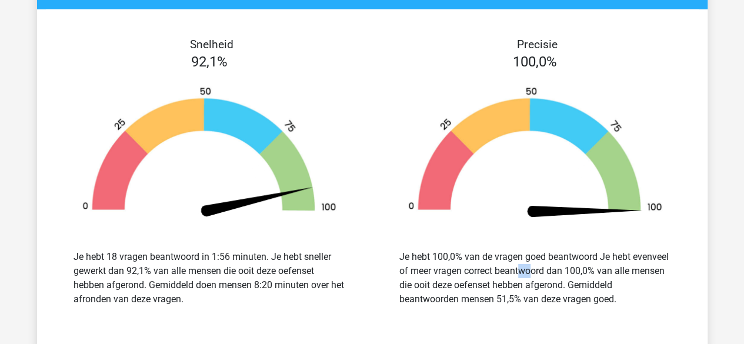
drag, startPoint x: 461, startPoint y: 260, endPoint x: 531, endPoint y: 258, distance: 70.6
click at [480, 258] on div "Je hebt 100,0% van de vragen goed beantwoord Je hebt evenveel of meer vragen co…" at bounding box center [535, 278] width 272 height 56
click at [608, 255] on div "Je hebt 100,0% van de vragen goed beantwoord Je hebt evenveel of meer vragen co…" at bounding box center [535, 278] width 272 height 56
drag, startPoint x: 546, startPoint y: 259, endPoint x: 476, endPoint y: 260, distance: 70.0
click at [476, 260] on div "Je hebt 100,0% van de vragen goed beantwoord Je hebt evenveel of meer vragen co…" at bounding box center [535, 278] width 272 height 56
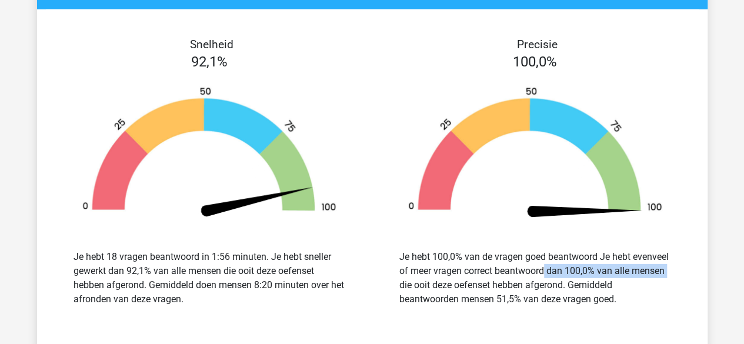
click at [476, 260] on div "Je hebt 100,0% van de vragen goed beantwoord Je hebt evenveel of meer vragen co…" at bounding box center [535, 278] width 272 height 56
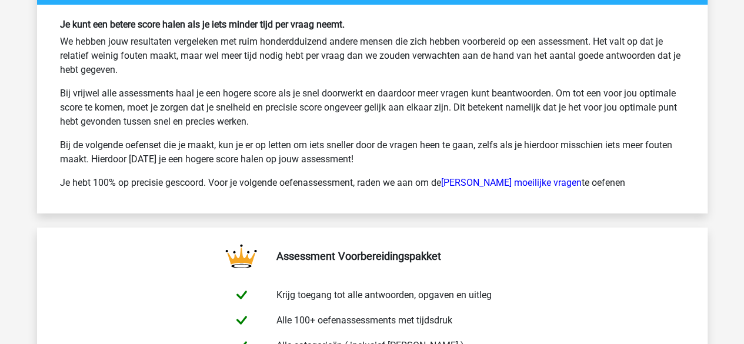
scroll to position [2057, 0]
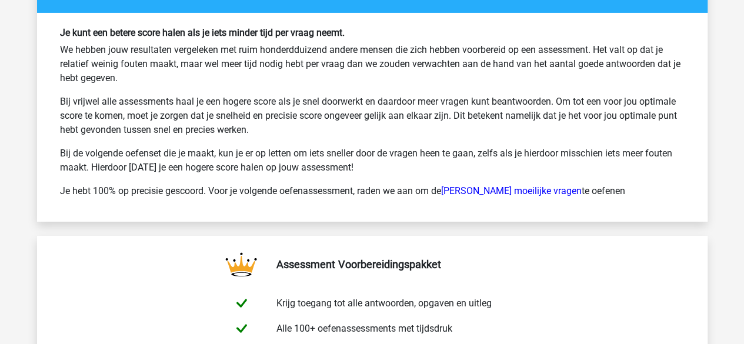
drag, startPoint x: 129, startPoint y: 52, endPoint x: 118, endPoint y: 59, distance: 14.0
click at [117, 65] on p "We hebben jouw resultaten vergeleken met ruim honderdduizend andere mensen die …" at bounding box center [372, 64] width 624 height 42
click at [118, 59] on p "We hebben jouw resultaten vergeleken met ruim honderdduizend andere mensen die …" at bounding box center [372, 64] width 624 height 42
drag, startPoint x: 61, startPoint y: 140, endPoint x: 427, endPoint y: 155, distance: 365.9
click at [427, 155] on p "Bij de volgende oefenset die je maakt, kun je er op letten om iets sneller door…" at bounding box center [372, 160] width 624 height 28
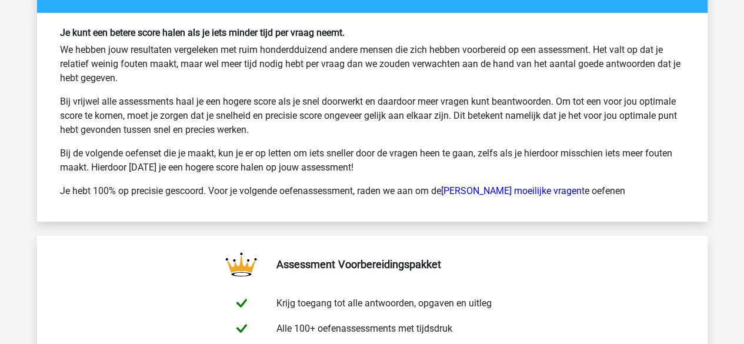
click at [340, 81] on div "Je kunt een betere score halen als je iets minder tijd per vraag neemt. We hebb…" at bounding box center [372, 117] width 642 height 180
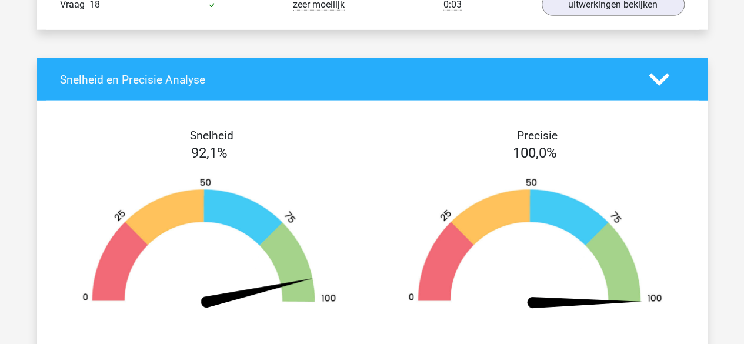
scroll to position [1567, 0]
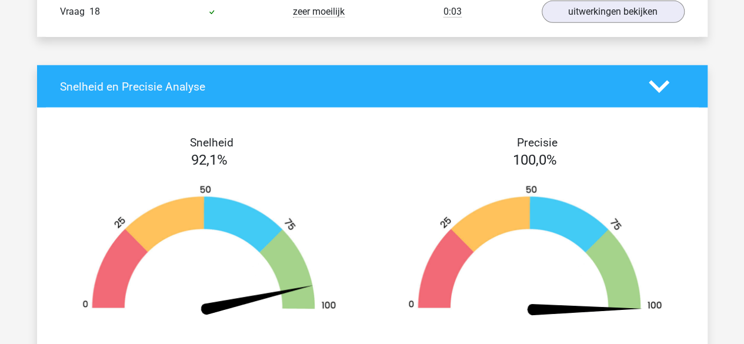
drag, startPoint x: 577, startPoint y: 146, endPoint x: 467, endPoint y: 138, distance: 110.2
click at [469, 140] on div "Precisie 100,0% Je hebt 100,0% van de vragen goed beantwoord Je hebt evenveel o…" at bounding box center [535, 277] width 326 height 282
click at [460, 136] on h4 "Precisie" at bounding box center [537, 143] width 303 height 14
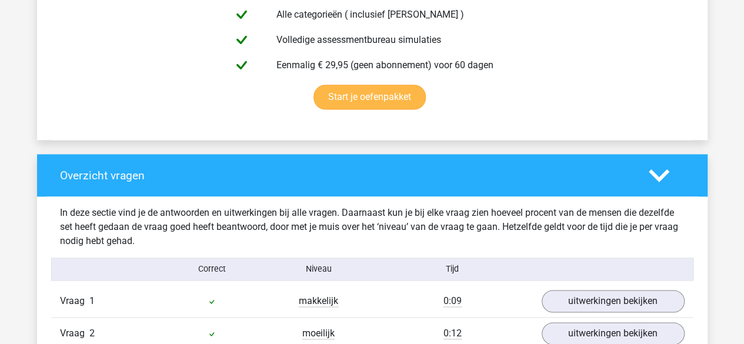
scroll to position [685, 0]
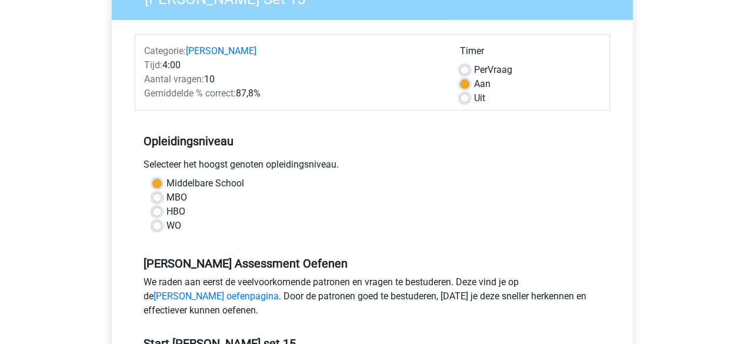
scroll to position [294, 0]
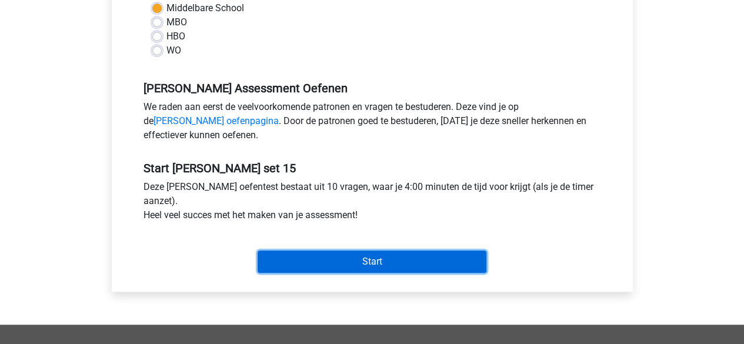
click at [347, 251] on input "Start" at bounding box center [371, 261] width 229 height 22
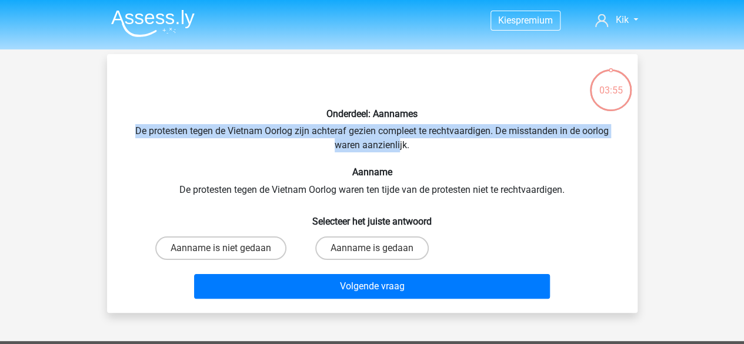
drag, startPoint x: 165, startPoint y: 128, endPoint x: 399, endPoint y: 151, distance: 235.7
click at [399, 151] on div "Onderdeel: Aannames De protesten tegen de Vietnam Oorlog zijn achteraf gezien c…" at bounding box center [372, 183] width 521 height 240
click at [400, 150] on div "Onderdeel: Aannames De protesten tegen de Vietnam Oorlog zijn achteraf gezien c…" at bounding box center [372, 183] width 521 height 240
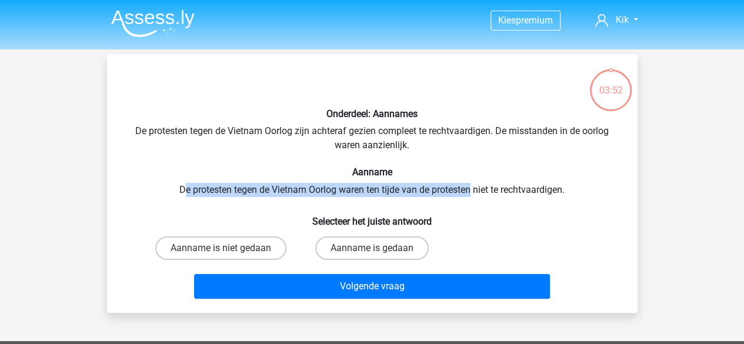
drag, startPoint x: 186, startPoint y: 189, endPoint x: 471, endPoint y: 188, distance: 285.1
click at [471, 188] on div "Onderdeel: Aannames De protesten tegen de Vietnam Oorlog zijn achteraf gezien c…" at bounding box center [372, 183] width 521 height 240
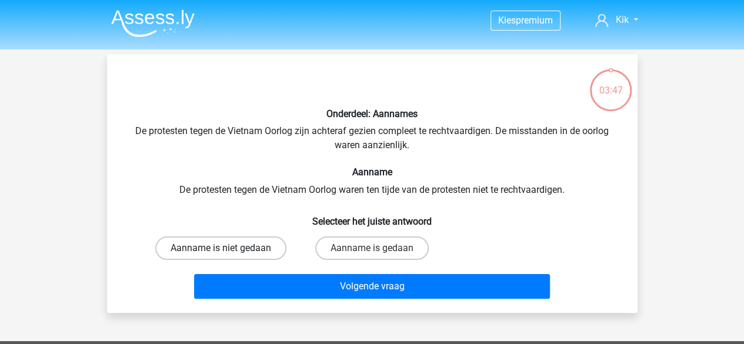
click at [233, 243] on label "Aanname is niet gedaan" at bounding box center [220, 248] width 131 height 24
click at [228, 248] on input "Aanname is niet gedaan" at bounding box center [224, 252] width 8 height 8
radio input "true"
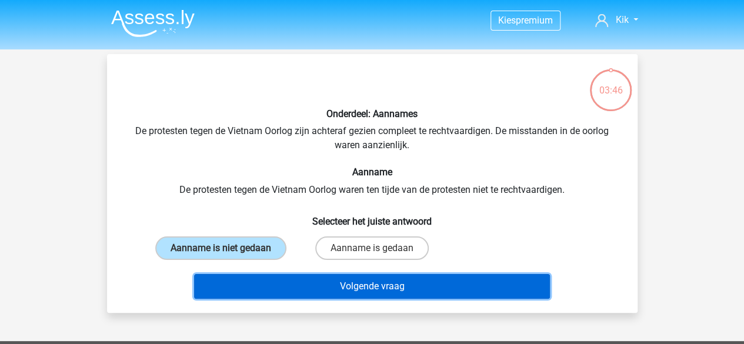
click at [312, 290] on button "Volgende vraag" at bounding box center [372, 286] width 356 height 25
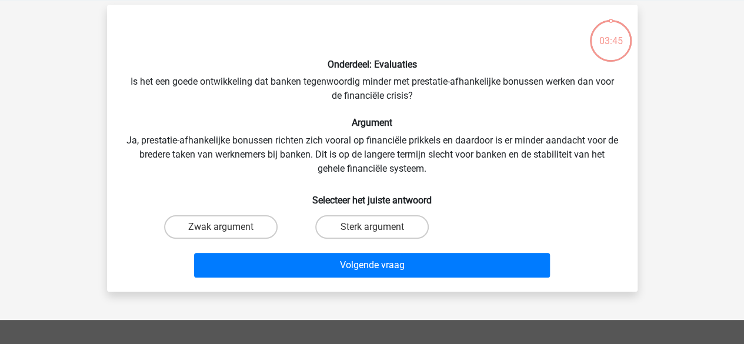
scroll to position [54, 0]
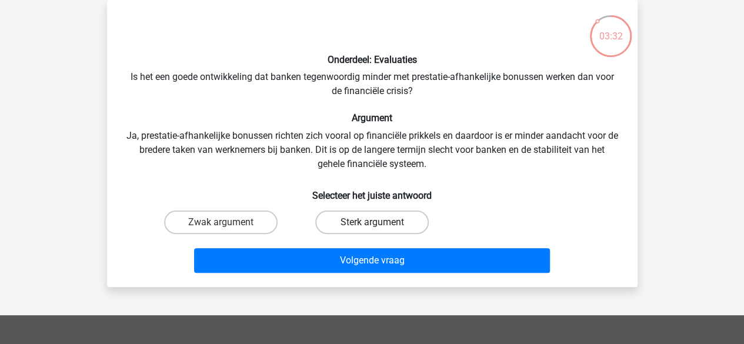
click at [367, 224] on label "Sterk argument" at bounding box center [371, 222] width 113 height 24
click at [372, 224] on input "Sterk argument" at bounding box center [376, 226] width 8 height 8
radio input "true"
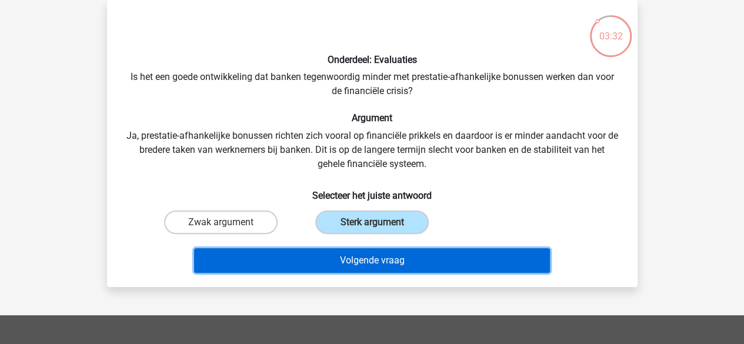
click at [348, 259] on button "Volgende vraag" at bounding box center [372, 260] width 356 height 25
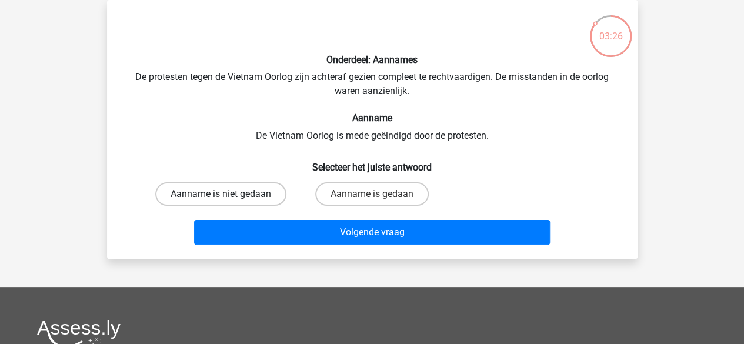
click at [226, 188] on label "Aanname is niet gedaan" at bounding box center [220, 194] width 131 height 24
click at [226, 194] on input "Aanname is niet gedaan" at bounding box center [224, 198] width 8 height 8
radio input "true"
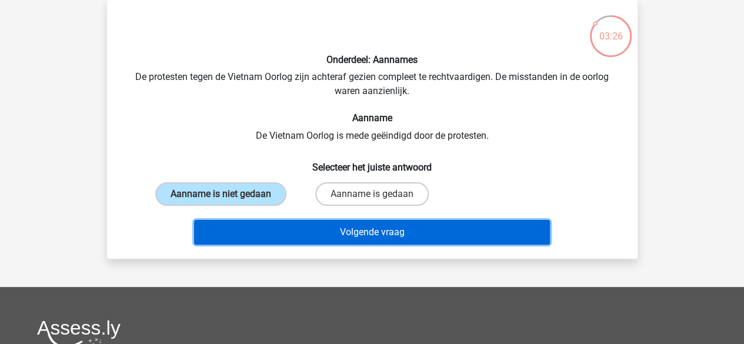
click at [273, 233] on button "Volgende vraag" at bounding box center [372, 232] width 356 height 25
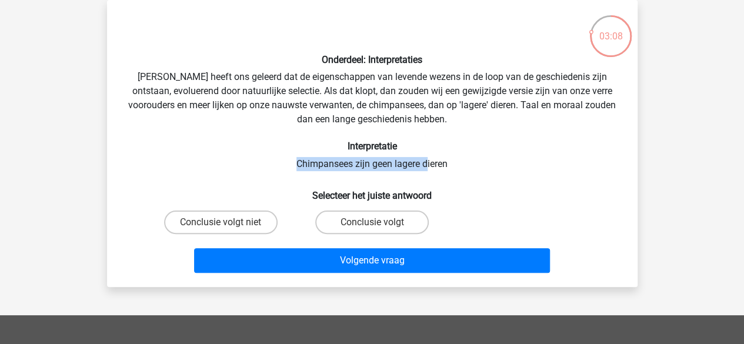
drag, startPoint x: 293, startPoint y: 166, endPoint x: 429, endPoint y: 168, distance: 135.8
click at [428, 168] on div "Onderdeel: Interpretaties [PERSON_NAME] heeft ons geleerd dat de eigenschappen …" at bounding box center [372, 143] width 521 height 268
click at [429, 168] on div "Onderdeel: Interpretaties [PERSON_NAME] heeft ons geleerd dat de eigenschappen …" at bounding box center [372, 143] width 521 height 268
click at [224, 228] on input "Conclusie volgt niet" at bounding box center [224, 226] width 8 height 8
radio input "true"
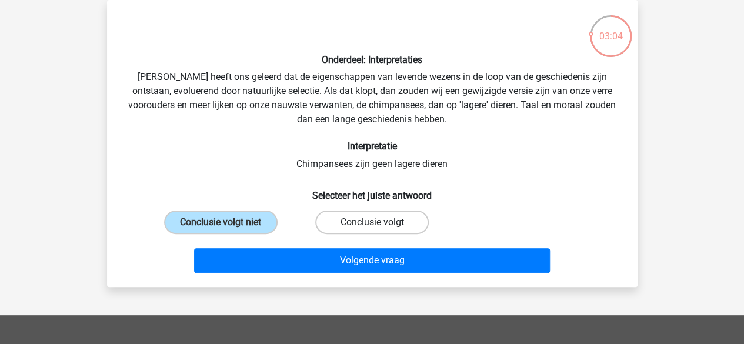
click at [357, 225] on label "Conclusie volgt" at bounding box center [371, 222] width 113 height 24
click at [372, 225] on input "Conclusie volgt" at bounding box center [376, 226] width 8 height 8
radio input "true"
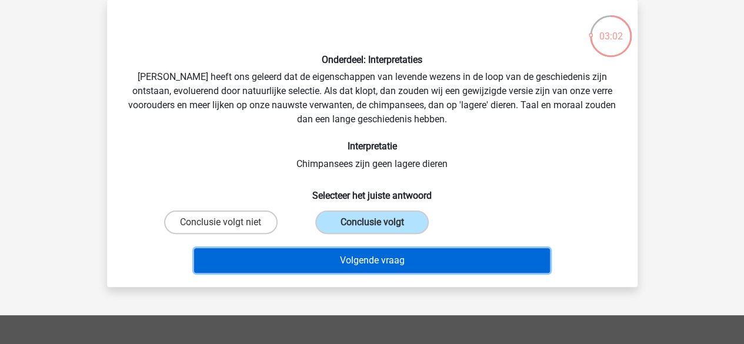
click at [347, 257] on button "Volgende vraag" at bounding box center [372, 260] width 356 height 25
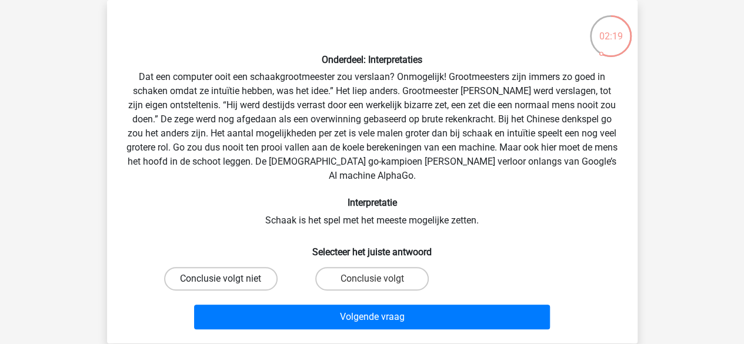
drag, startPoint x: 236, startPoint y: 276, endPoint x: 266, endPoint y: 282, distance: 30.4
click at [235, 276] on label "Conclusie volgt niet" at bounding box center [220, 279] width 113 height 24
click at [228, 279] on input "Conclusie volgt niet" at bounding box center [224, 283] width 8 height 8
radio input "true"
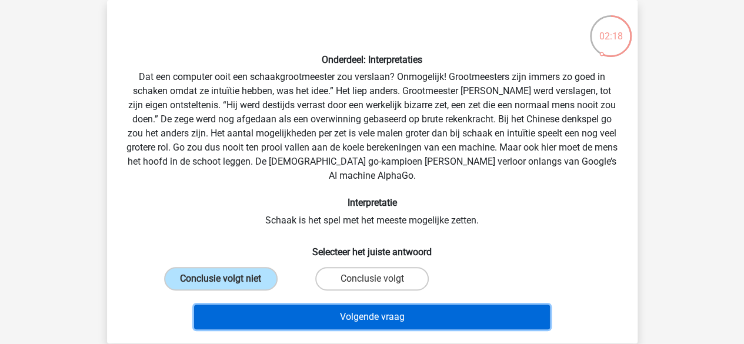
click at [356, 310] on button "Volgende vraag" at bounding box center [372, 316] width 356 height 25
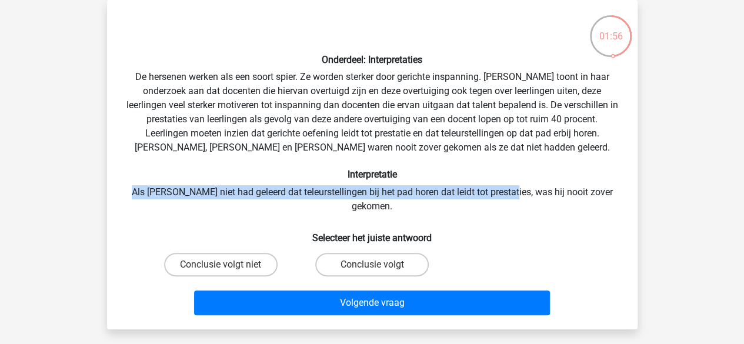
drag, startPoint x: 158, startPoint y: 189, endPoint x: 506, endPoint y: 193, distance: 347.4
click at [503, 194] on div "Onderdeel: Interpretaties De hersenen werken als een soort spier. Ze worden ste…" at bounding box center [372, 164] width 521 height 310
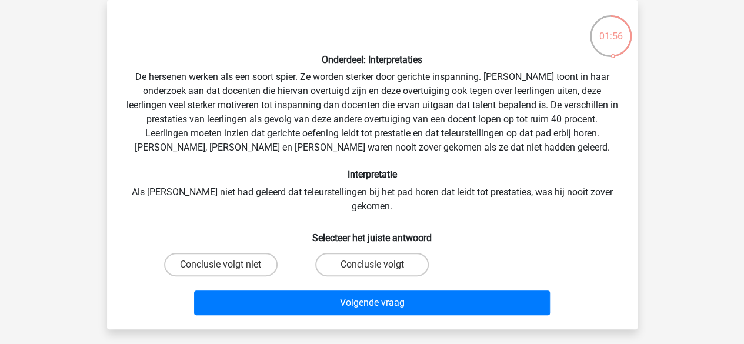
click at [510, 191] on div "Onderdeel: Interpretaties De hersenen werken als een soort spier. Ze worden ste…" at bounding box center [372, 164] width 521 height 310
click at [393, 253] on label "Conclusie volgt" at bounding box center [371, 265] width 113 height 24
click at [379, 265] on input "Conclusie volgt" at bounding box center [376, 269] width 8 height 8
radio input "true"
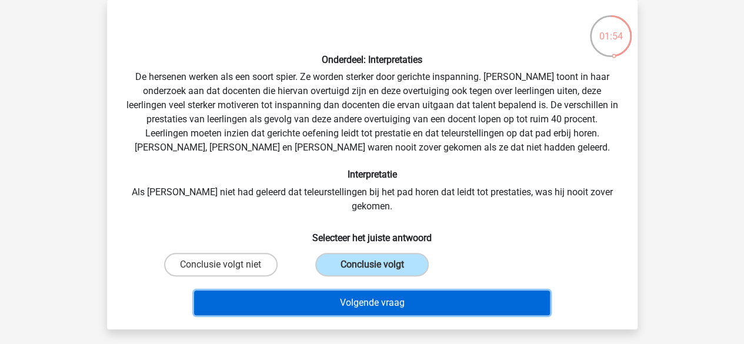
click at [389, 290] on button "Volgende vraag" at bounding box center [372, 302] width 356 height 25
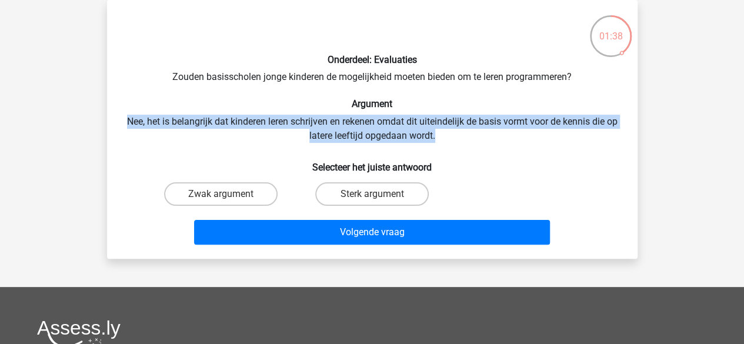
drag, startPoint x: 151, startPoint y: 119, endPoint x: 474, endPoint y: 129, distance: 323.5
click at [474, 136] on div "Onderdeel: Evaluaties Zouden basisscholen jonge kinderen de mogelijkheid moeten…" at bounding box center [372, 129] width 521 height 240
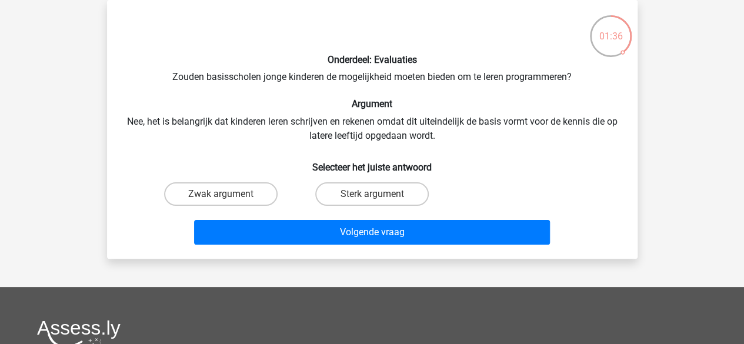
click at [344, 209] on div "Sterk argument" at bounding box center [371, 194] width 151 height 33
click at [348, 200] on label "Sterk argument" at bounding box center [371, 194] width 113 height 24
click at [372, 200] on input "Sterk argument" at bounding box center [376, 198] width 8 height 8
radio input "true"
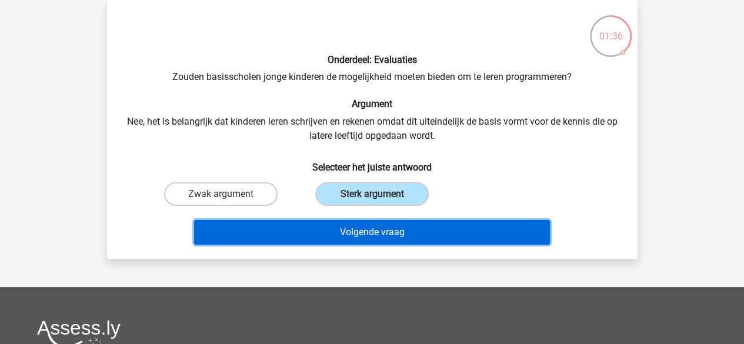
click at [352, 233] on button "Volgende vraag" at bounding box center [372, 232] width 356 height 25
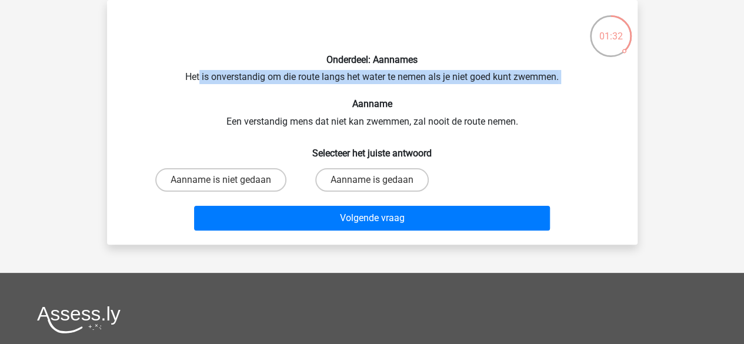
drag, startPoint x: 199, startPoint y: 76, endPoint x: 550, endPoint y: 90, distance: 351.8
click at [550, 90] on div "Onderdeel: Aannames Het is onverstandig om die route langs het water te nemen a…" at bounding box center [372, 122] width 521 height 226
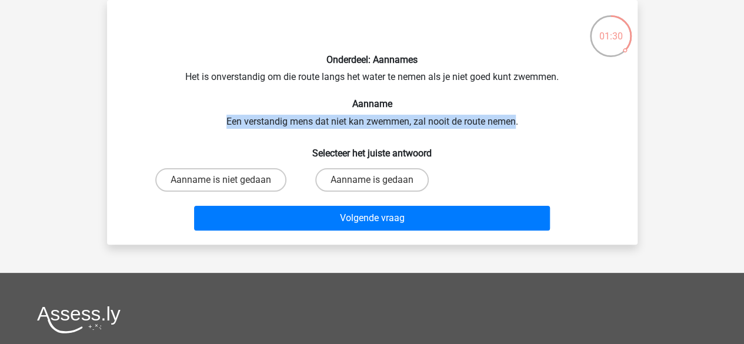
drag, startPoint x: 213, startPoint y: 119, endPoint x: 517, endPoint y: 118, distance: 303.9
click at [517, 118] on div "Onderdeel: Aannames Het is onverstandig om die route langs het water te nemen a…" at bounding box center [372, 122] width 521 height 226
click at [343, 182] on label "Aanname is gedaan" at bounding box center [371, 180] width 113 height 24
click at [372, 182] on input "Aanname is gedaan" at bounding box center [376, 184] width 8 height 8
radio input "true"
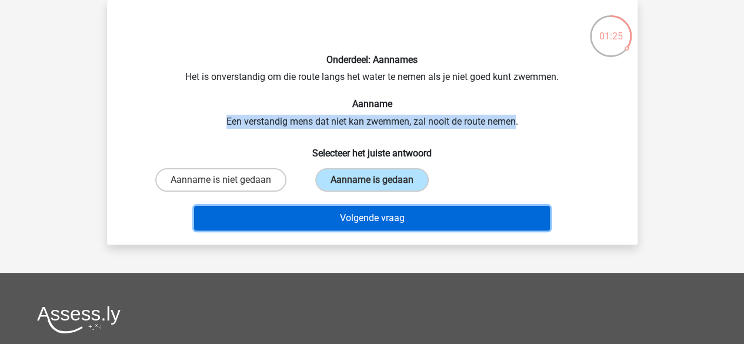
click at [329, 220] on button "Volgende vraag" at bounding box center [372, 218] width 356 height 25
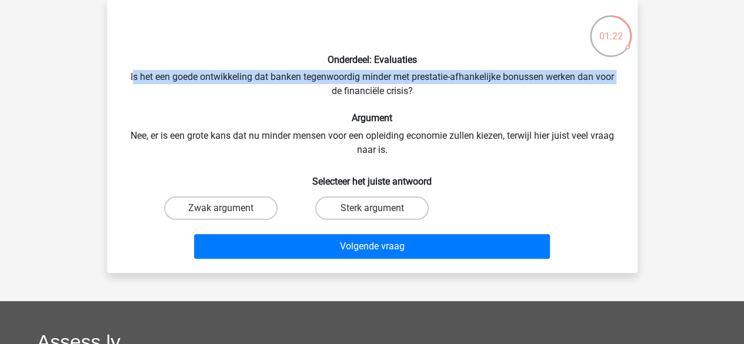
drag, startPoint x: 130, startPoint y: 76, endPoint x: 348, endPoint y: 98, distance: 219.2
click at [348, 98] on div "Onderdeel: Evaluaties Is het een goede ontwikkeling dat banken tegenwoordig min…" at bounding box center [372, 136] width 521 height 254
click at [360, 82] on div "Onderdeel: Evaluaties Is het een goede ontwikkeling dat banken tegenwoordig min…" at bounding box center [372, 136] width 521 height 254
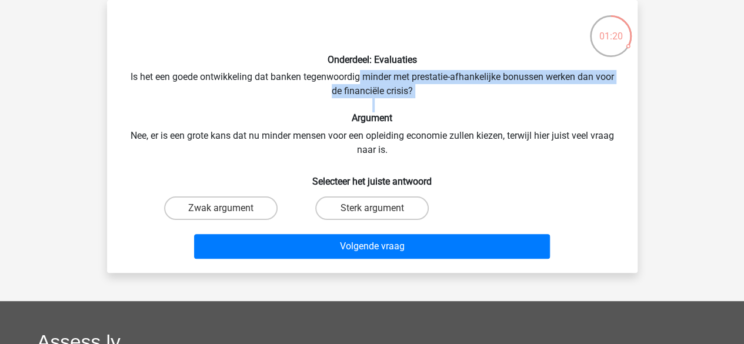
drag, startPoint x: 360, startPoint y: 82, endPoint x: 333, endPoint y: 102, distance: 33.3
click at [409, 103] on div "Onderdeel: Evaluaties Is het een goede ontwikkeling dat banken tegenwoordig min…" at bounding box center [372, 136] width 521 height 254
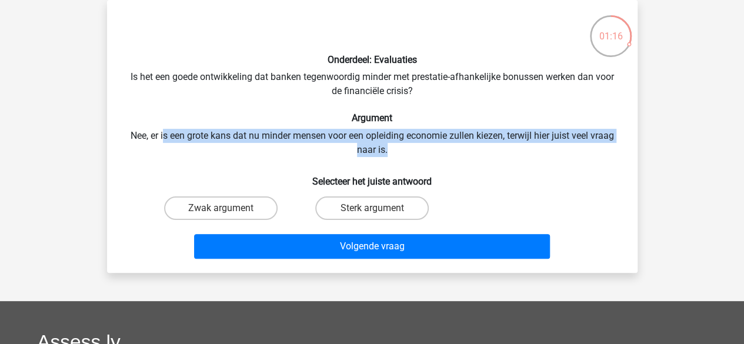
drag, startPoint x: 160, startPoint y: 138, endPoint x: 597, endPoint y: 145, distance: 437.4
click at [597, 145] on div "Onderdeel: Evaluaties Is het een goede ontwikkeling dat banken tegenwoordig min…" at bounding box center [372, 136] width 521 height 254
click at [237, 216] on label "Zwak argument" at bounding box center [220, 208] width 113 height 24
click at [228, 216] on input "Zwak argument" at bounding box center [224, 212] width 8 height 8
radio input "true"
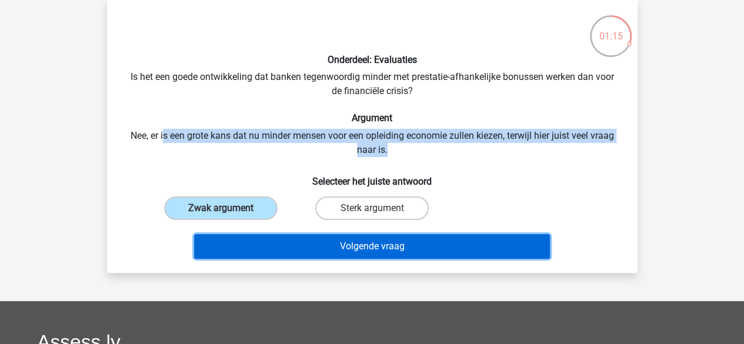
click at [294, 245] on button "Volgende vraag" at bounding box center [372, 246] width 356 height 25
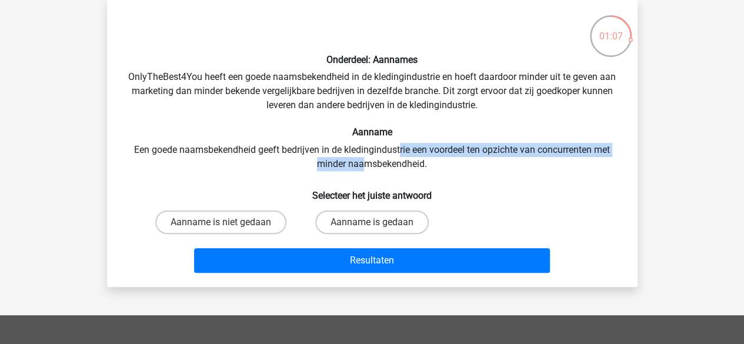
drag, startPoint x: 400, startPoint y: 152, endPoint x: 361, endPoint y: 162, distance: 40.1
click at [361, 162] on div "Onderdeel: Aannames OnlyTheBest4You heeft een goede naamsbekendheid in de kledi…" at bounding box center [372, 143] width 521 height 268
click at [360, 162] on div "Onderdeel: Aannames OnlyTheBest4You heeft een goede naamsbekendheid in de kledi…" at bounding box center [372, 143] width 521 height 268
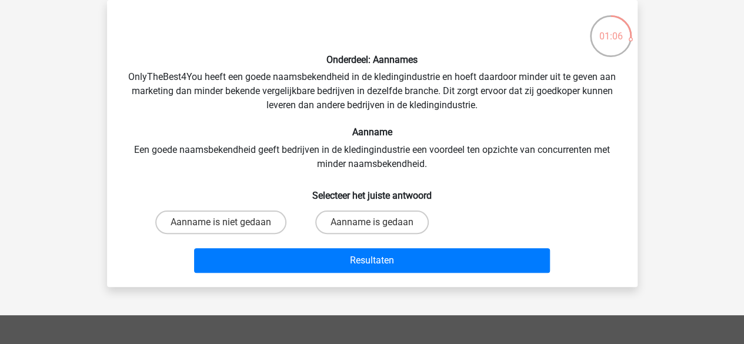
click at [360, 236] on div "Aanname is gedaan" at bounding box center [371, 222] width 151 height 33
click at [359, 229] on label "Aanname is gedaan" at bounding box center [371, 222] width 113 height 24
click at [372, 229] on input "Aanname is gedaan" at bounding box center [376, 226] width 8 height 8
radio input "true"
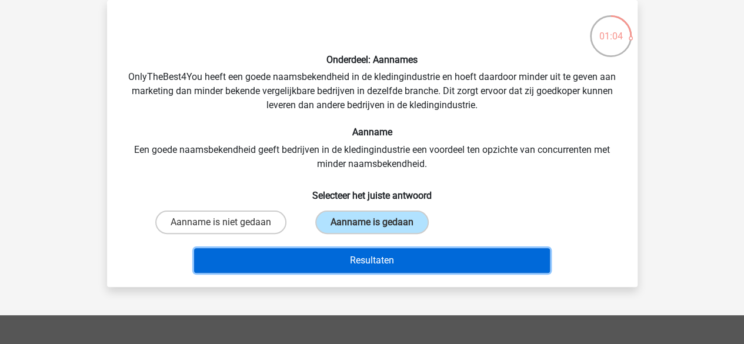
click at [354, 258] on button "Resultaten" at bounding box center [372, 260] width 356 height 25
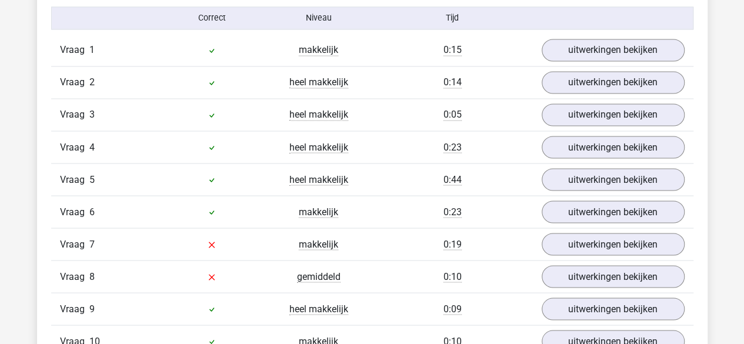
scroll to position [1077, 0]
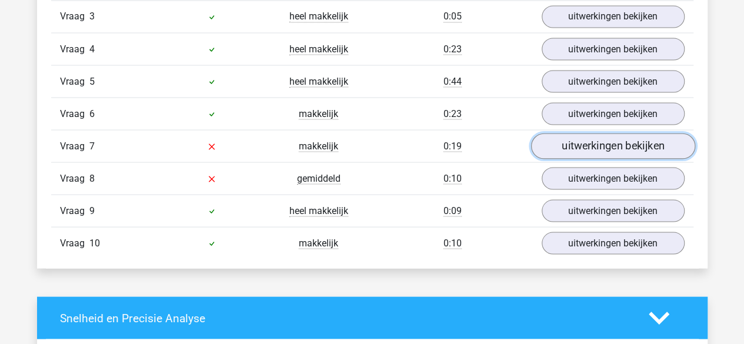
click at [572, 145] on link "uitwerkingen bekijken" at bounding box center [612, 146] width 164 height 26
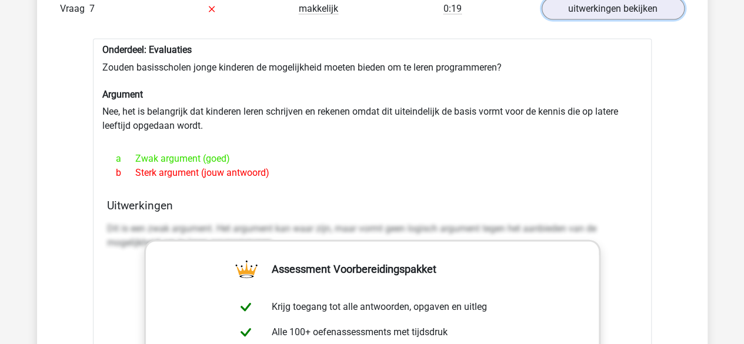
scroll to position [1273, 0]
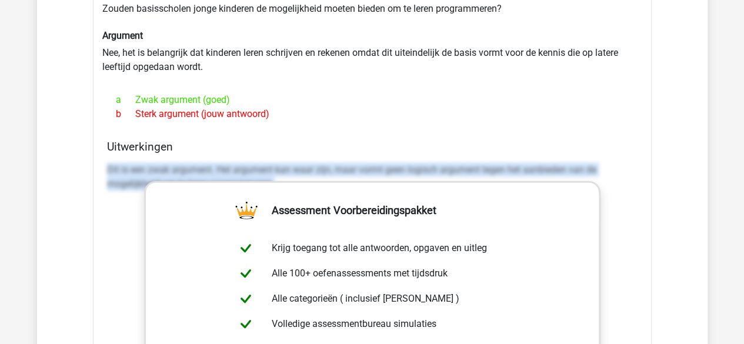
drag, startPoint x: 101, startPoint y: 160, endPoint x: 649, endPoint y: 217, distance: 550.9
click at [649, 217] on div "Onderdeel: Evaluaties Zouden basisscholen jonge kinderen de mogelijkheid moeten…" at bounding box center [372, 272] width 558 height 585
copy p "Dit is een zwak argument. Het argument kan waar zijn, maar vormt geen logisch a…"
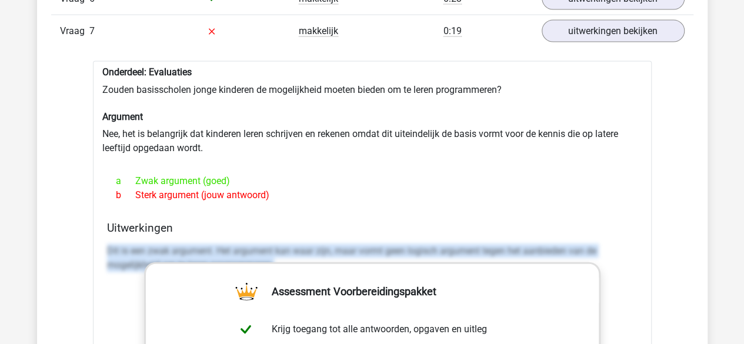
scroll to position [1176, 0]
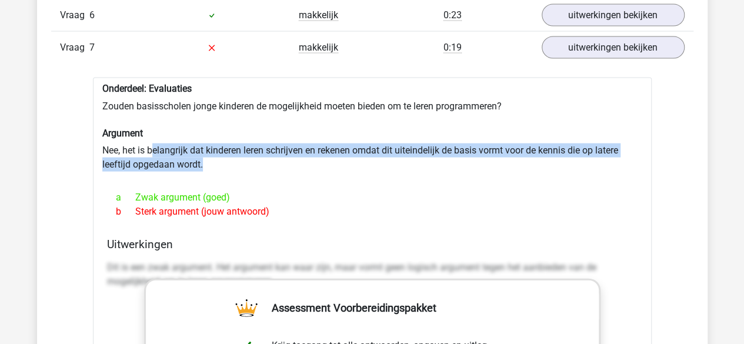
drag, startPoint x: 347, startPoint y: 164, endPoint x: 165, endPoint y: 149, distance: 182.9
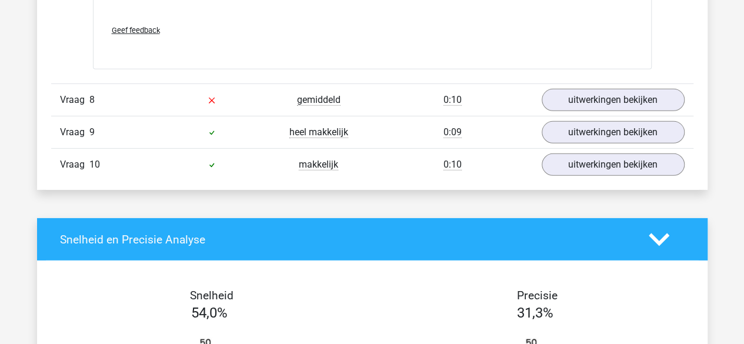
scroll to position [1763, 0]
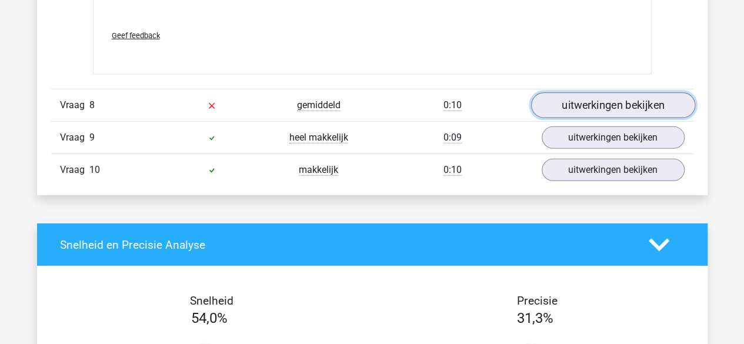
click at [600, 99] on link "uitwerkingen bekijken" at bounding box center [612, 105] width 164 height 26
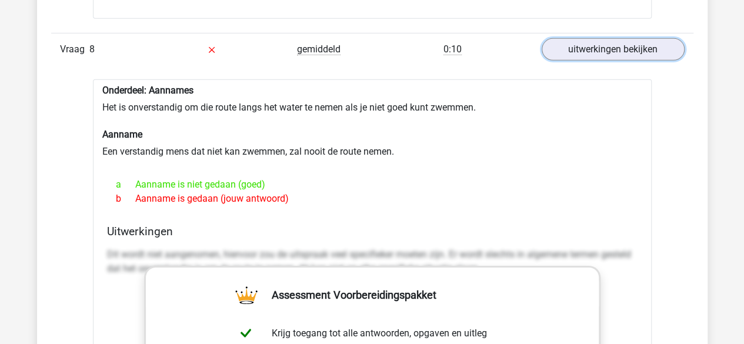
scroll to position [1861, 0]
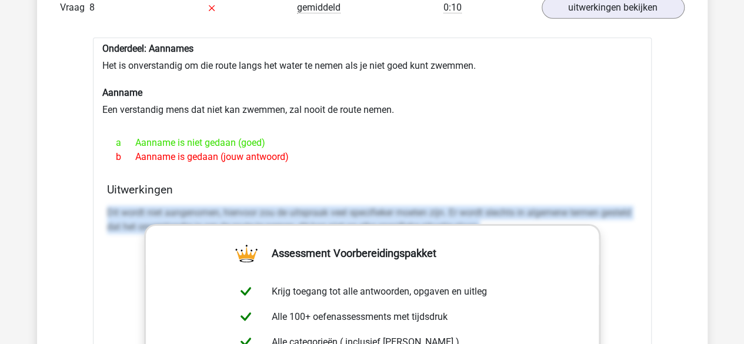
drag, startPoint x: 99, startPoint y: 199, endPoint x: 644, endPoint y: 262, distance: 548.5
click at [644, 262] on div "Onderdeel: Aannames Het is onverstandig om die route langs het water te nemen a…" at bounding box center [372, 323] width 558 height 571
copy p "Dit wordt niet aangenomen, hiervoor zou de uitspraak veel specifieker moeten zi…"
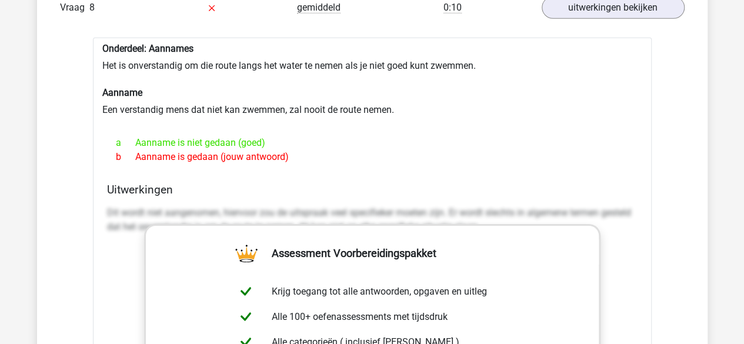
click at [310, 150] on div "b Aanname is gedaan (jouw antwoord)" at bounding box center [372, 157] width 530 height 14
drag, startPoint x: 136, startPoint y: 146, endPoint x: 353, endPoint y: 145, distance: 216.9
click at [353, 150] on div "b Aanname is gedaan (jouw antwoord)" at bounding box center [372, 157] width 530 height 14
click at [370, 143] on div "a Aanname is niet gedaan (goed)" at bounding box center [372, 143] width 530 height 14
drag, startPoint x: 281, startPoint y: 135, endPoint x: 76, endPoint y: 135, distance: 205.2
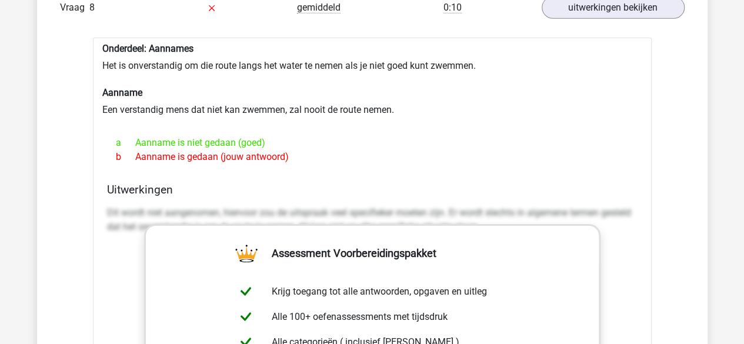
click at [391, 156] on div "b Aanname is gedaan (jouw antwoord)" at bounding box center [372, 157] width 530 height 14
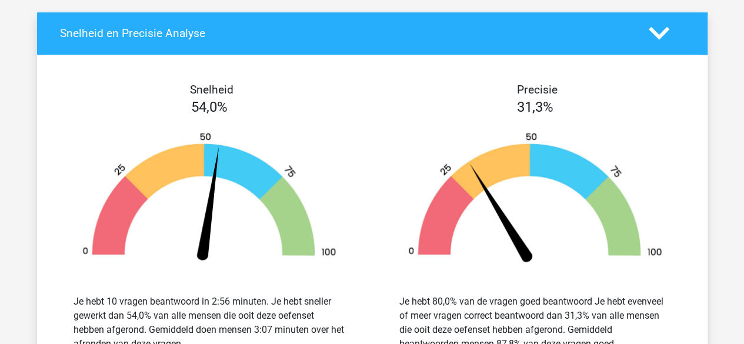
scroll to position [2645, 0]
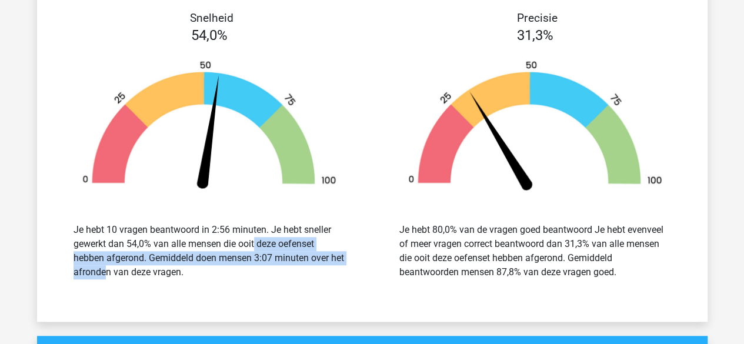
drag, startPoint x: 312, startPoint y: 249, endPoint x: 171, endPoint y: 233, distance: 142.0
click at [163, 236] on div "Je hebt 10 vragen beantwoord in 2:56 minuten. Je hebt sneller gewerkt dan 54,0%…" at bounding box center [209, 251] width 272 height 56
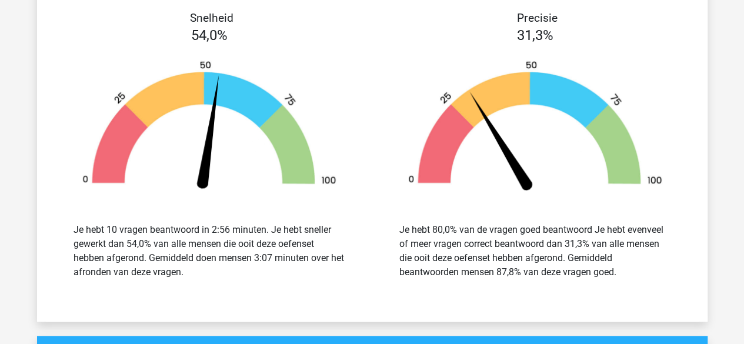
click at [190, 227] on div "Je hebt 10 vragen beantwoord in 2:56 minuten. Je hebt sneller gewerkt dan 54,0%…" at bounding box center [209, 251] width 272 height 56
drag, startPoint x: 478, startPoint y: 265, endPoint x: 604, endPoint y: 263, distance: 125.2
click at [604, 263] on div "Je hebt 80,0% van de vragen goed beantwoord Je hebt evenveel of meer vragen cor…" at bounding box center [535, 251] width 272 height 56
drag, startPoint x: 400, startPoint y: 219, endPoint x: 541, endPoint y: 217, distance: 141.1
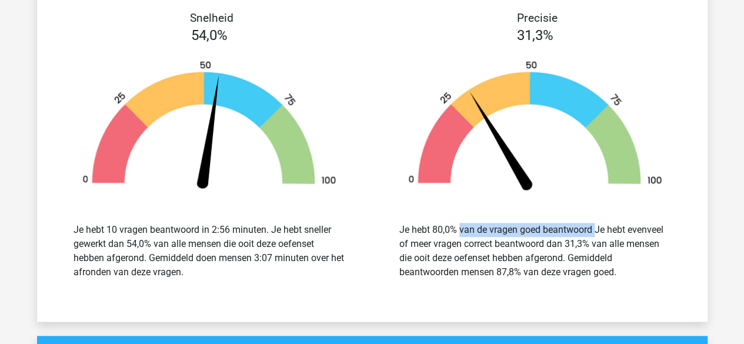
click at [541, 223] on div "Je hebt 80,0% van de vragen goed beantwoord Je hebt evenveel of meer vragen cor…" at bounding box center [535, 251] width 272 height 56
drag, startPoint x: 433, startPoint y: 219, endPoint x: 405, endPoint y: 225, distance: 28.9
click at [415, 223] on div "Je hebt 80,0% van de vragen goed beantwoord Je hebt evenveel of meer vragen cor…" at bounding box center [535, 251] width 272 height 56
click at [415, 226] on div "Je hebt 80,0% van de vragen goed beantwoord Je hebt evenveel of meer vragen cor…" at bounding box center [535, 251] width 272 height 56
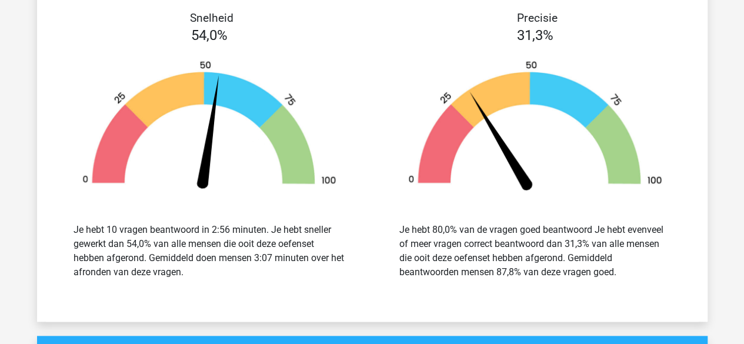
click at [473, 245] on div "Je hebt 80,0% van de vragen goed beantwoord Je hebt evenveel of meer vragen cor…" at bounding box center [535, 251] width 272 height 56
click at [475, 245] on div "Je hebt 80,0% van de vragen goed beantwoord Je hebt evenveel of meer vragen cor…" at bounding box center [535, 251] width 272 height 56
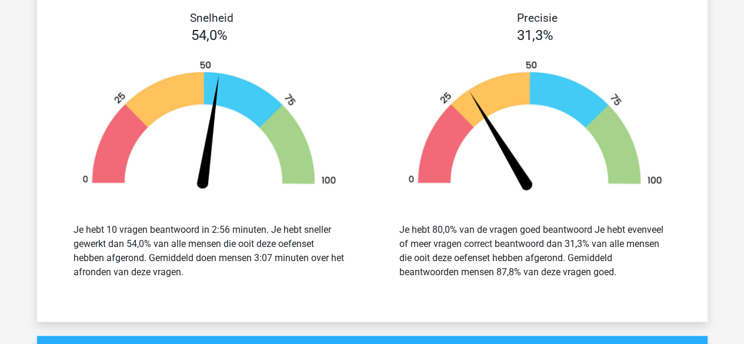
click at [474, 250] on div "Je hebt 80,0% van de vragen goed beantwoord Je hebt evenveel of meer vragen cor…" at bounding box center [535, 251] width 272 height 56
click at [474, 252] on div "Je hebt 80,0% van de vragen goed beantwoord Je hebt evenveel of meer vragen cor…" at bounding box center [535, 251] width 272 height 56
click at [473, 254] on div "Je hebt 80,0% van de vragen goed beantwoord Je hebt evenveel of meer vragen cor…" at bounding box center [535, 251] width 272 height 56
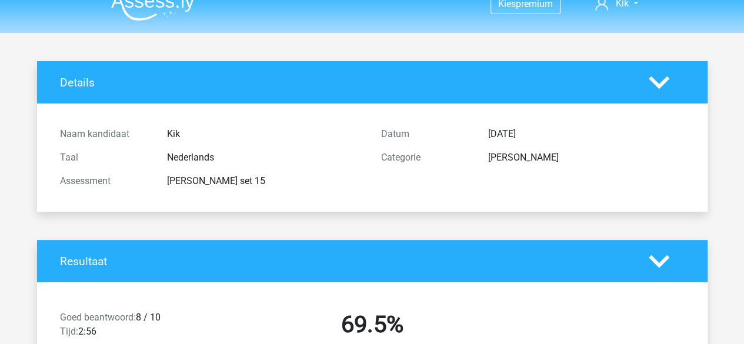
scroll to position [0, 0]
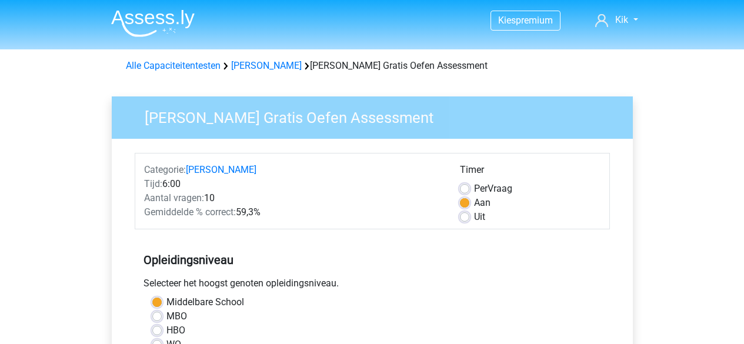
scroll to position [4, 0]
